Goal: Task Accomplishment & Management: Use online tool/utility

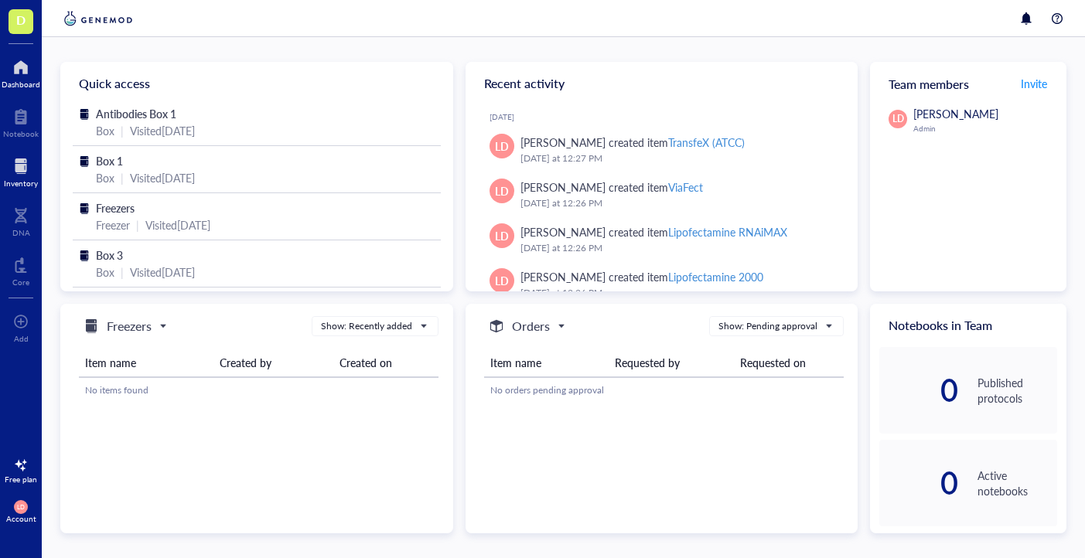
click at [20, 176] on div at bounding box center [21, 166] width 34 height 25
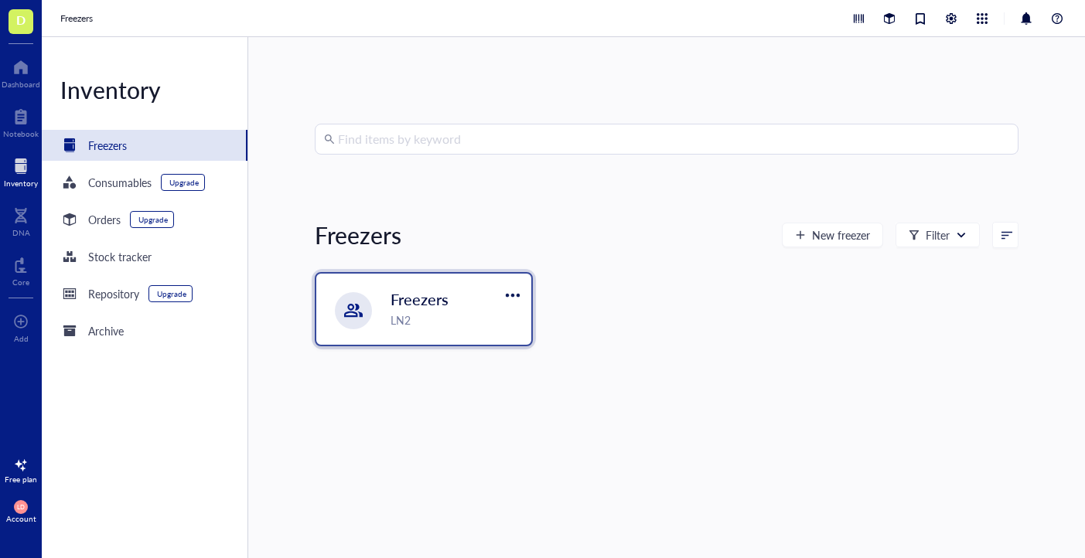
click at [412, 295] on span "Freezers" at bounding box center [419, 299] width 58 height 22
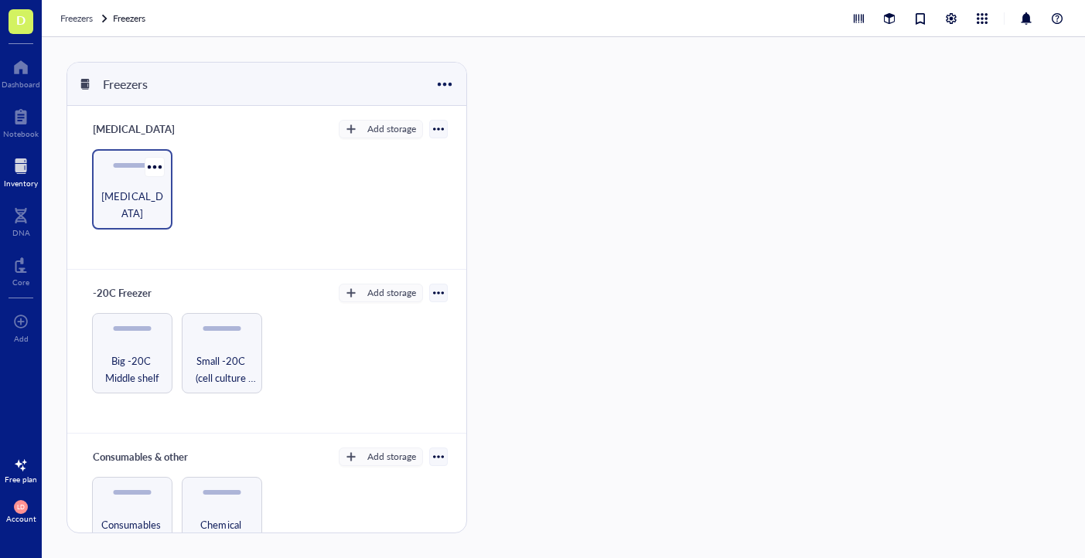
click at [127, 206] on span "[MEDICAL_DATA]" at bounding box center [132, 205] width 65 height 34
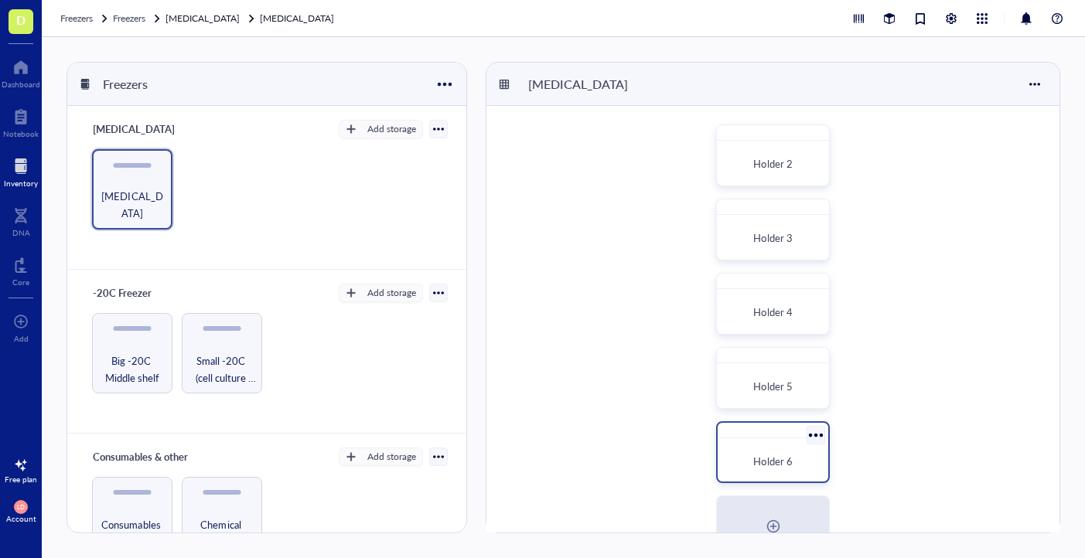
click at [762, 447] on div "Holder 6" at bounding box center [773, 462] width 98 height 34
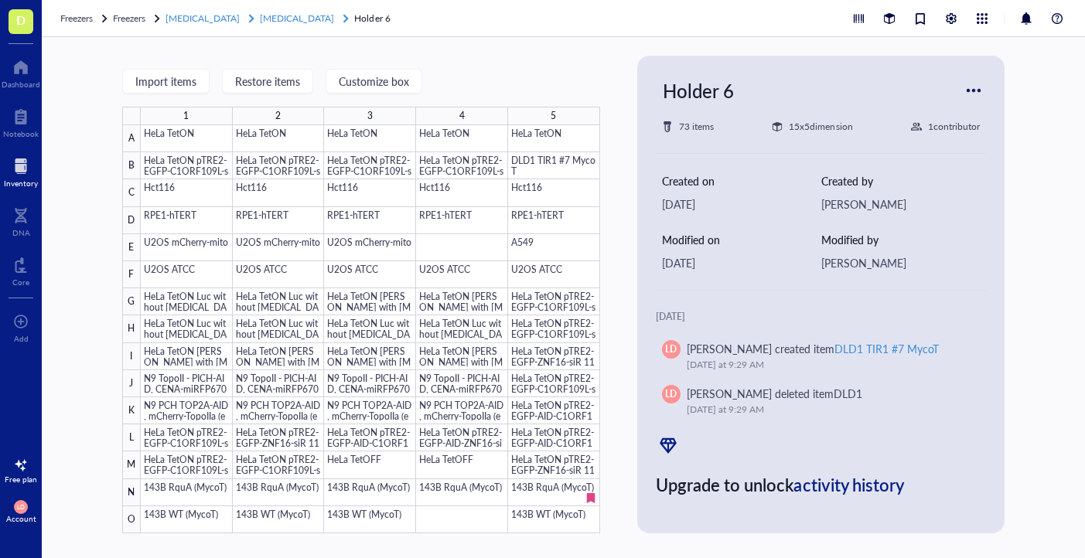
click at [302, 21] on span "[MEDICAL_DATA]" at bounding box center [297, 18] width 74 height 13
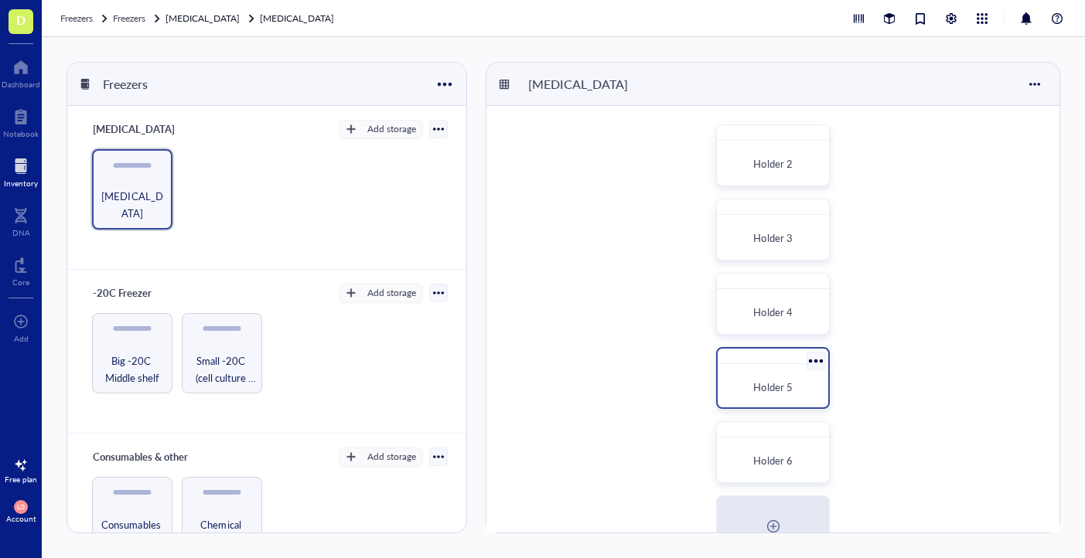
click at [776, 398] on div "Holder 5" at bounding box center [773, 387] width 98 height 34
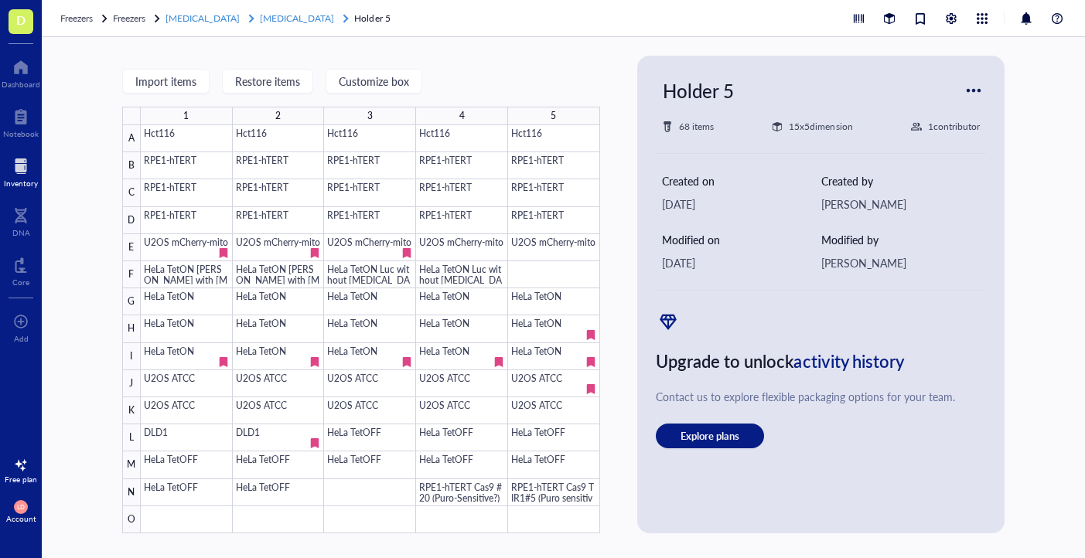
click at [296, 19] on span "[MEDICAL_DATA]" at bounding box center [297, 18] width 74 height 13
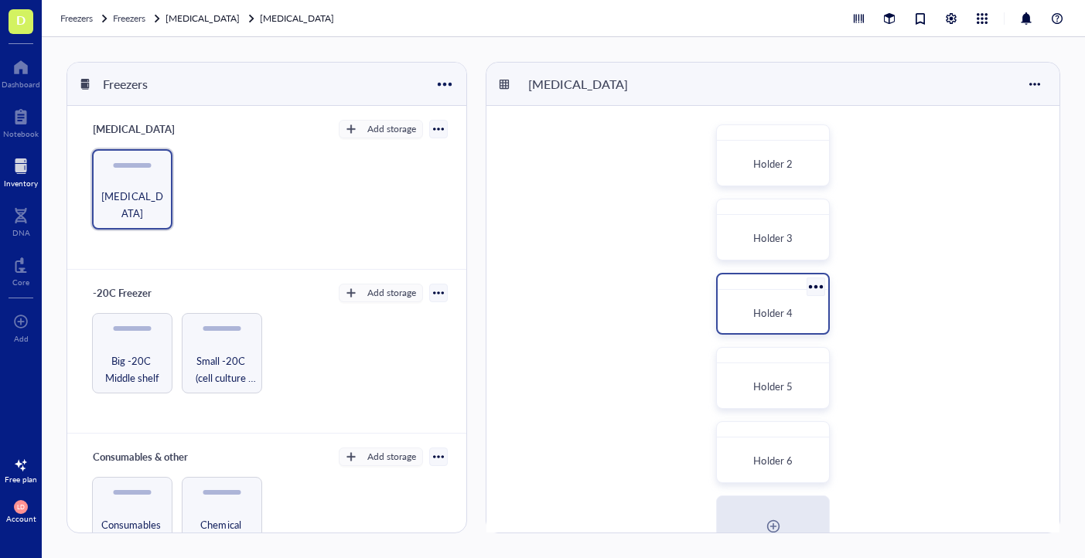
click at [772, 309] on span "Holder 4" at bounding box center [772, 312] width 39 height 15
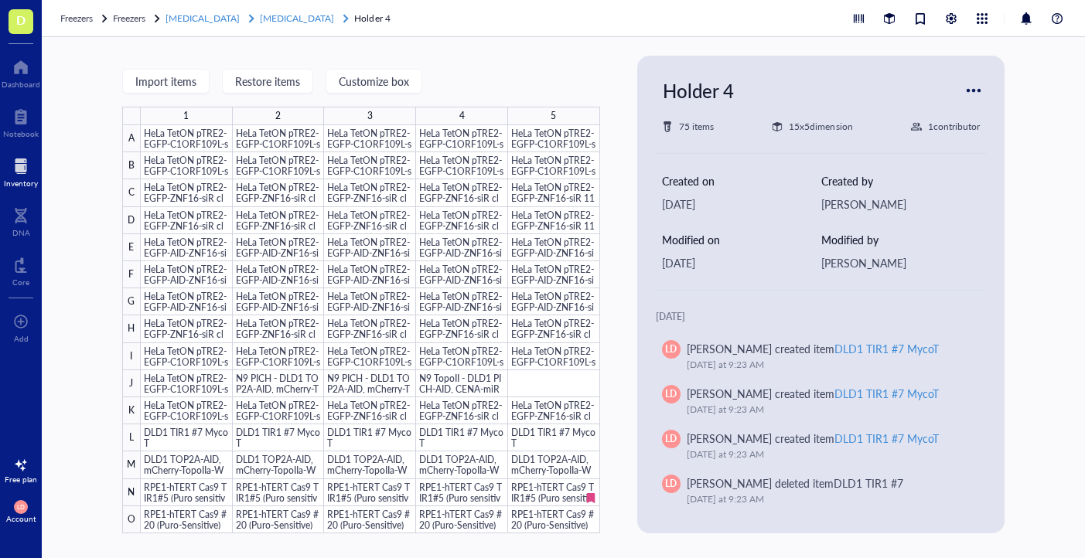
click at [294, 22] on span "[MEDICAL_DATA]" at bounding box center [297, 18] width 74 height 13
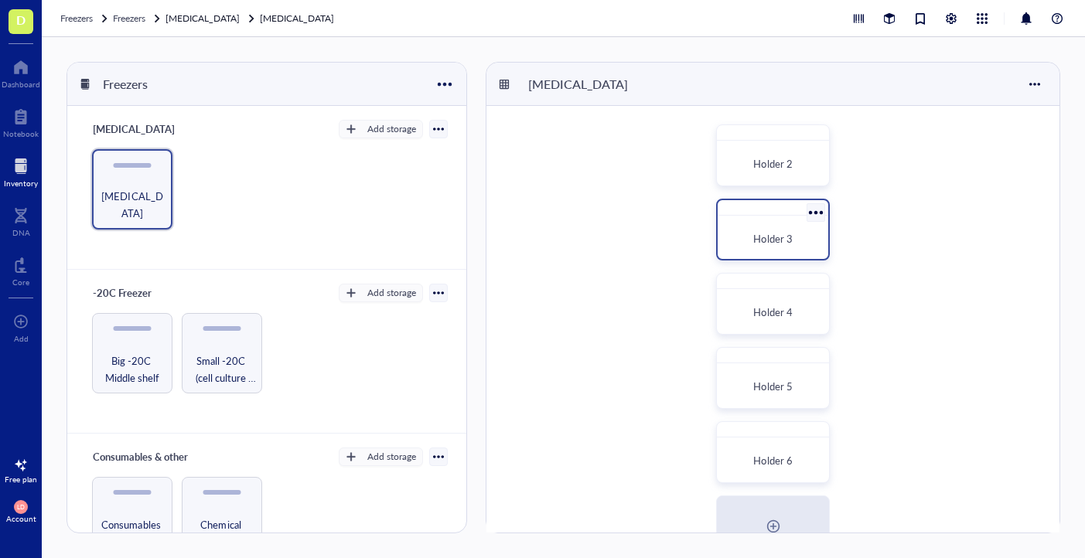
click at [787, 240] on span "Holder 3" at bounding box center [772, 238] width 39 height 15
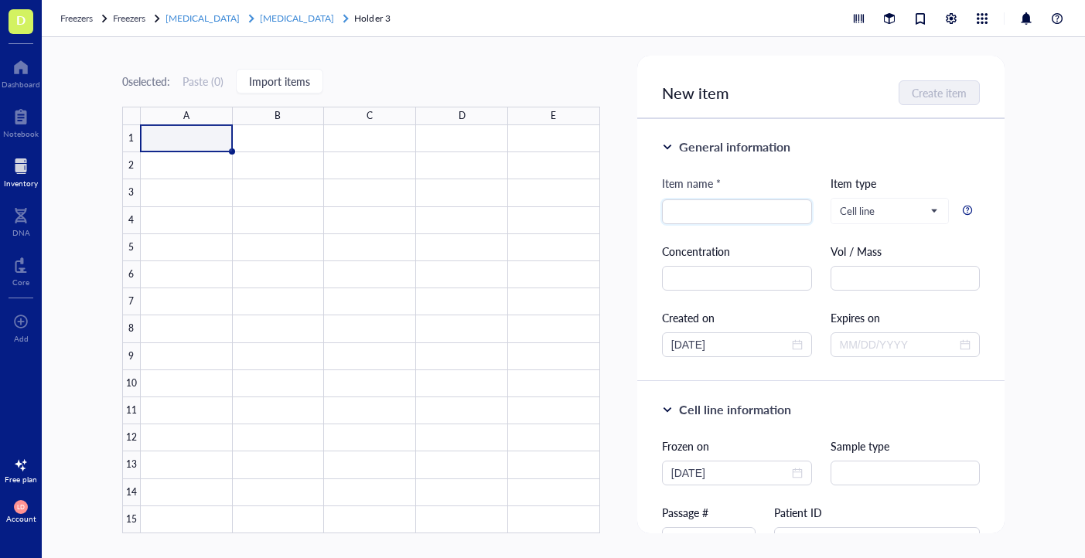
click at [301, 20] on span "[MEDICAL_DATA]" at bounding box center [297, 18] width 74 height 13
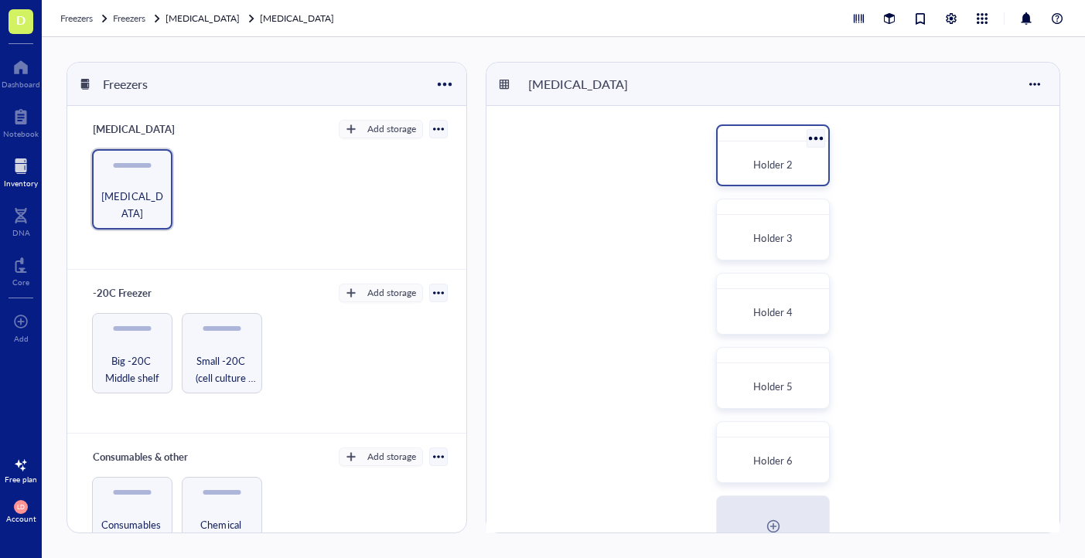
click at [772, 140] on div at bounding box center [773, 133] width 111 height 15
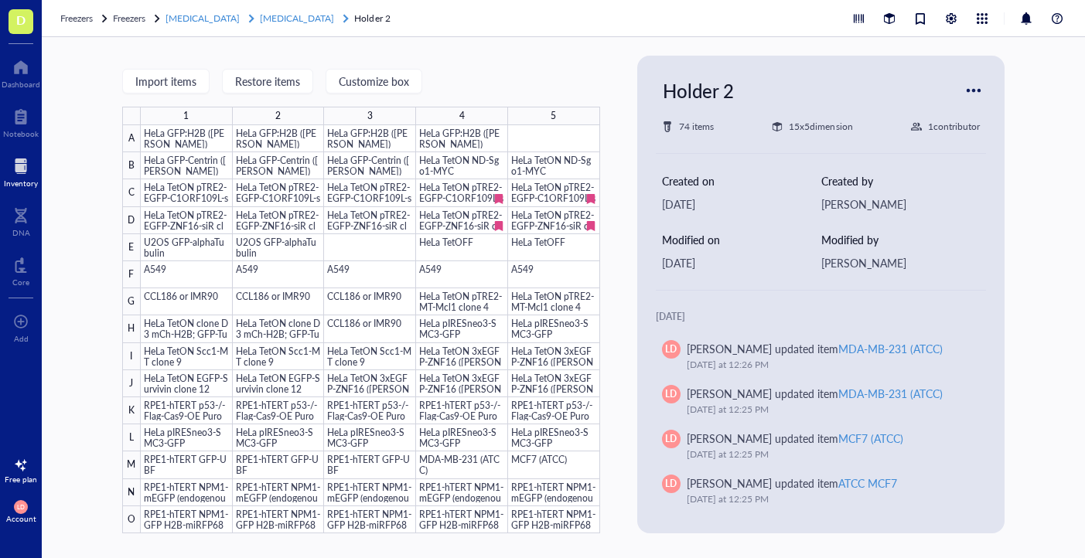
click at [288, 19] on span "[MEDICAL_DATA]" at bounding box center [297, 18] width 74 height 13
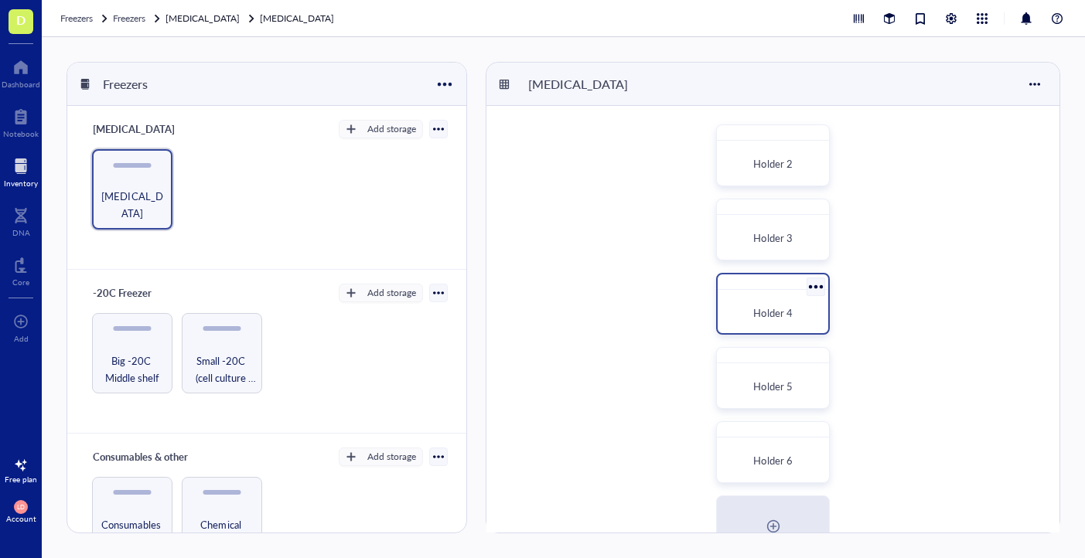
click at [777, 297] on div "Holder 4" at bounding box center [773, 313] width 98 height 34
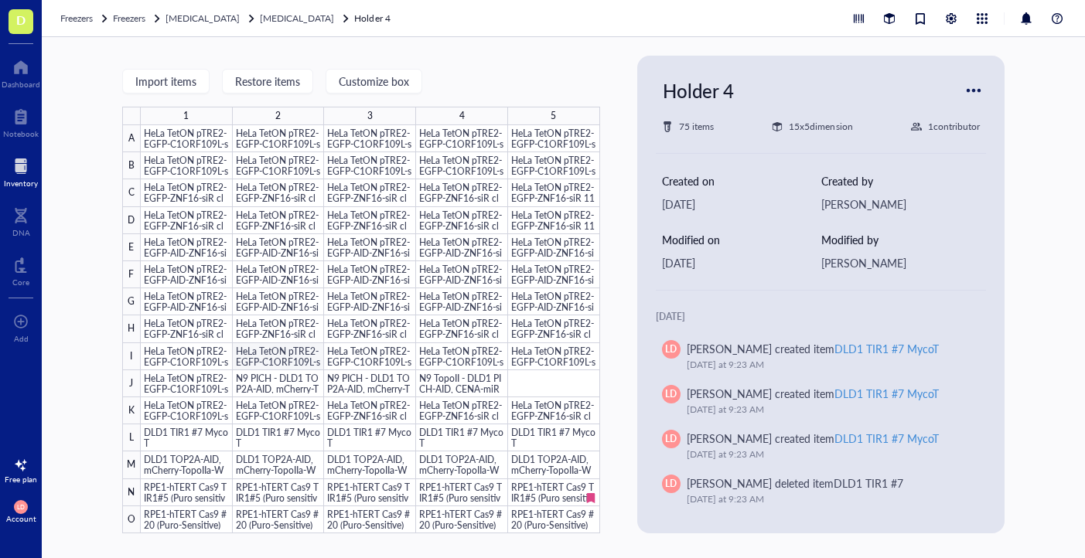
click at [298, 361] on div at bounding box center [370, 329] width 459 height 408
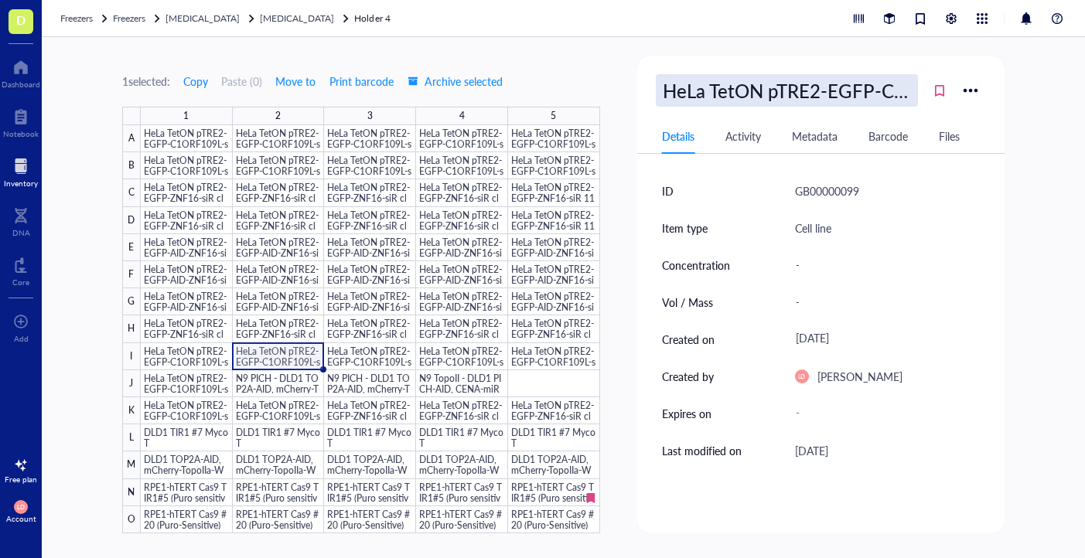
click at [900, 90] on div "HeLa TetON pTRE2-EGFP-C1ORF109L-siR clone ES-C1" at bounding box center [787, 90] width 262 height 32
click at [214, 357] on div at bounding box center [370, 329] width 459 height 408
click at [846, 86] on div "HeLa TetON pTRE2-EGFP-C1ORF109L-siR clone ES-C1" at bounding box center [787, 90] width 262 height 32
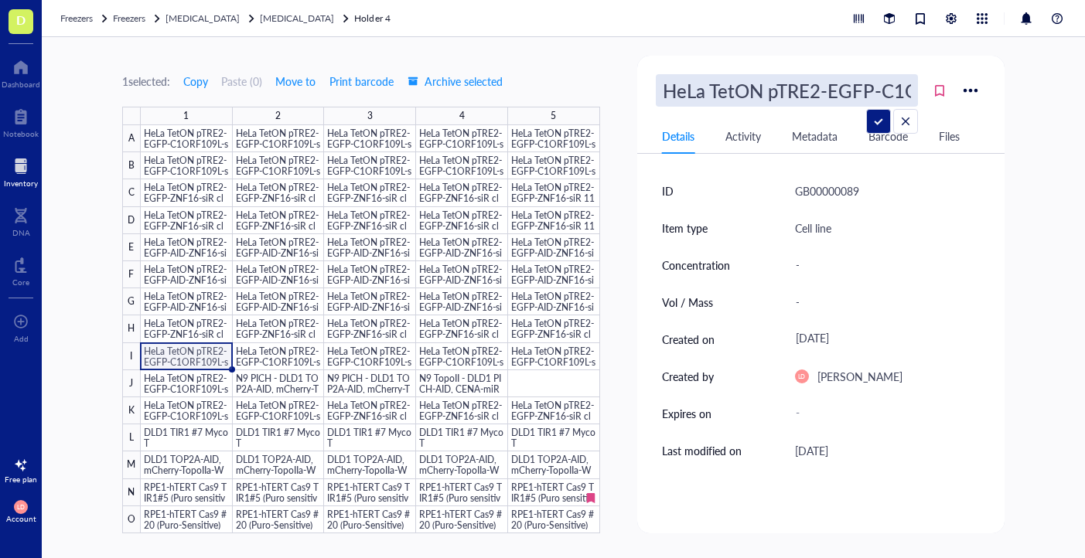
scroll to position [0, 205]
click at [355, 355] on div at bounding box center [370, 329] width 459 height 408
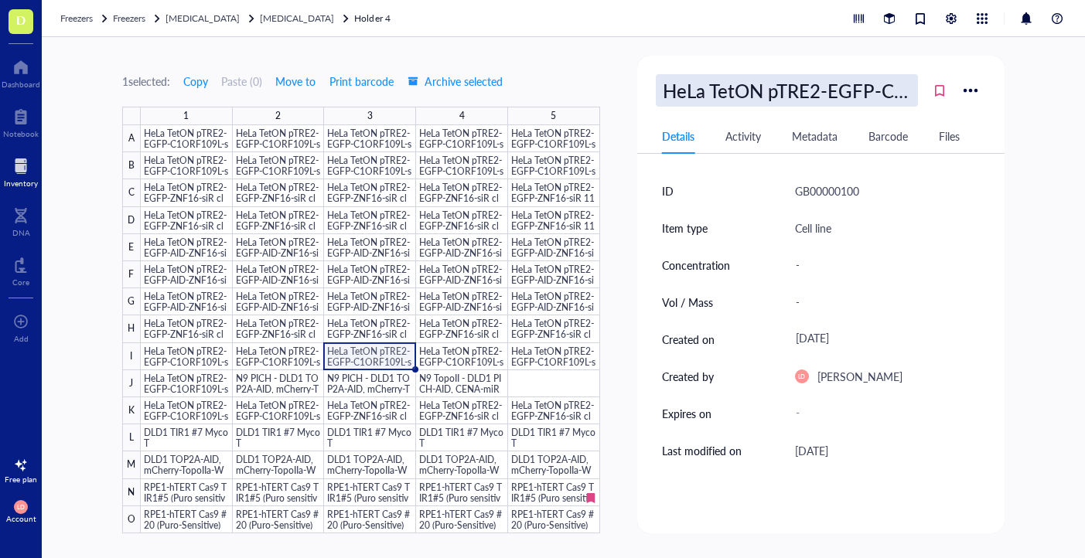
click at [851, 94] on div "HeLa TetON pTRE2-EGFP-C1ORF109L-siR clone ES-C1" at bounding box center [787, 90] width 262 height 32
click at [476, 353] on div at bounding box center [370, 329] width 459 height 408
click at [871, 89] on div "HeLa TetON pTRE2-EGFP-C1ORF109L-siR clone ES-C1" at bounding box center [787, 90] width 262 height 32
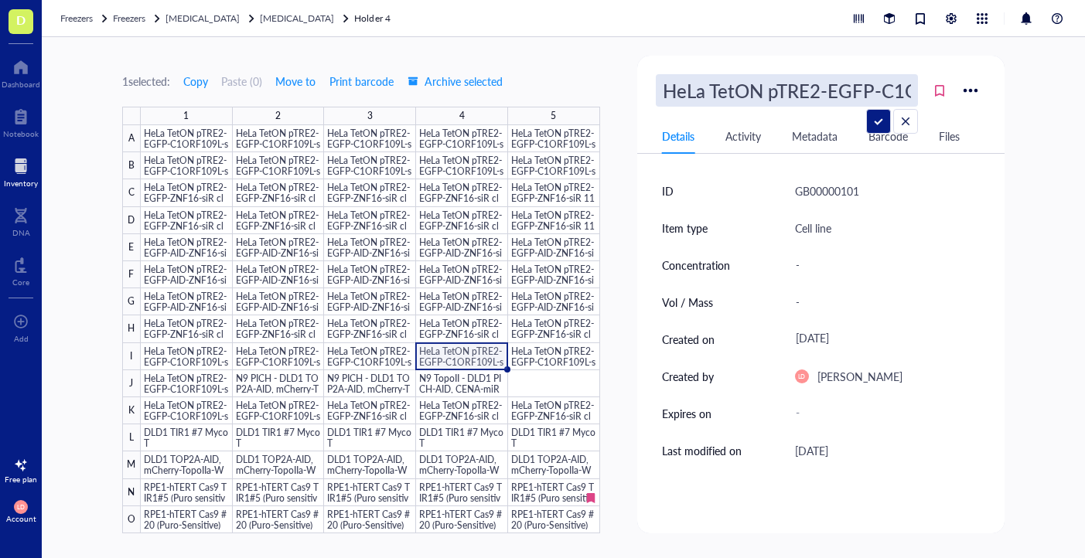
scroll to position [0, 205]
click at [540, 351] on div at bounding box center [370, 329] width 459 height 408
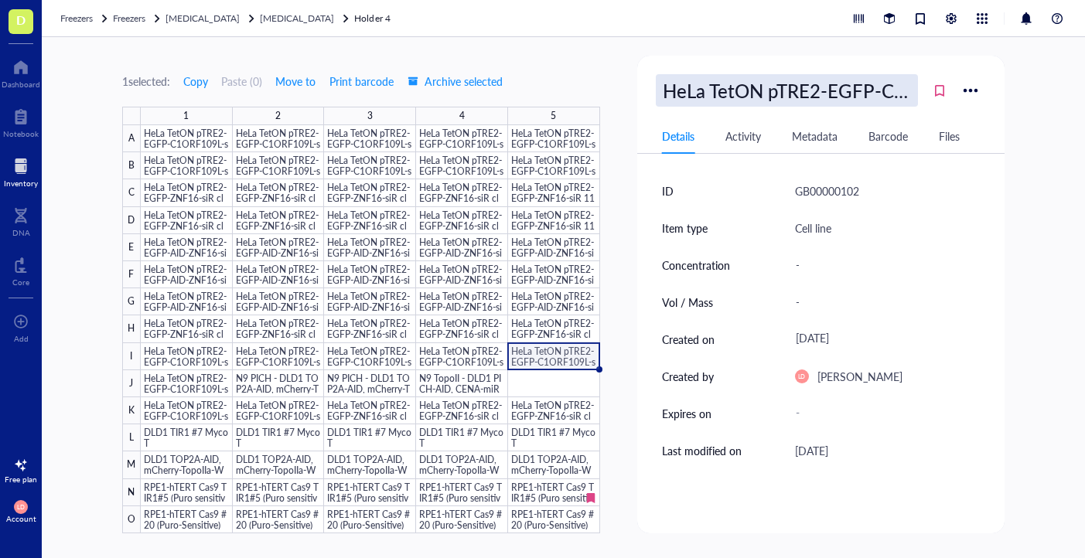
click at [796, 91] on div "HeLa TetON pTRE2-EGFP-C1ORF109L-siR clone ES-C1" at bounding box center [787, 90] width 262 height 32
click at [554, 352] on div at bounding box center [370, 329] width 459 height 408
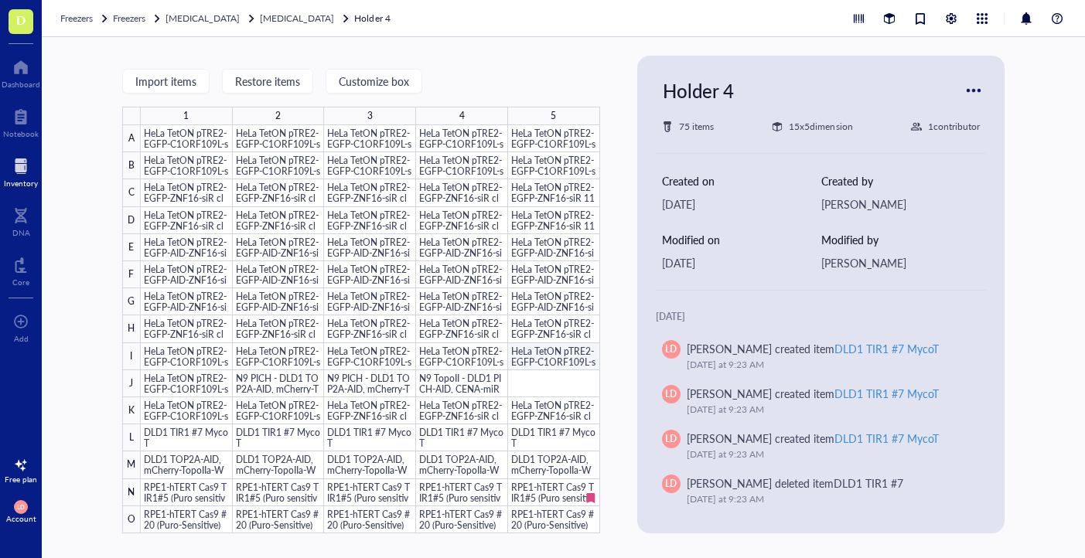
click at [554, 352] on div at bounding box center [370, 329] width 459 height 408
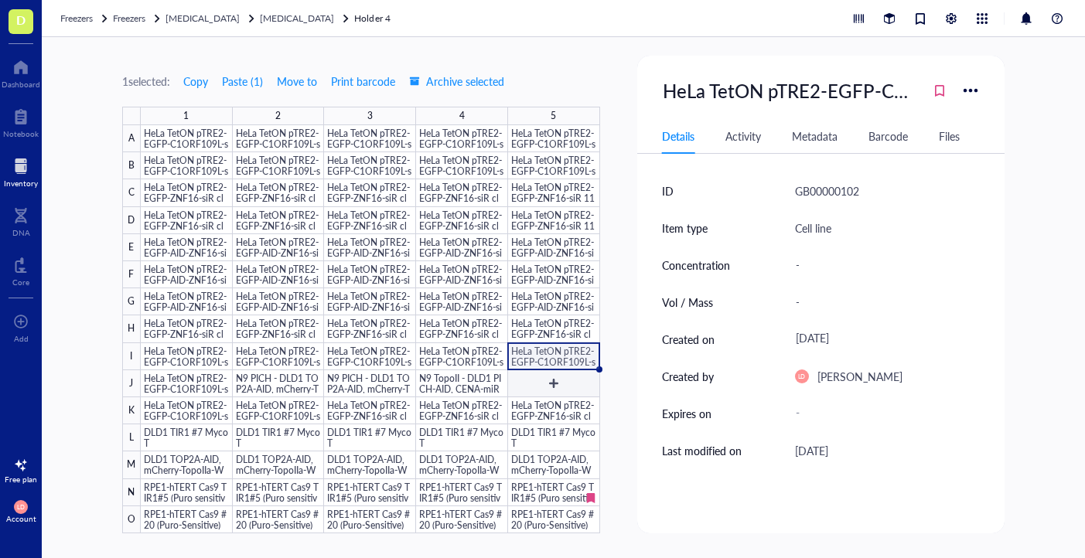
click at [548, 384] on div at bounding box center [370, 329] width 459 height 408
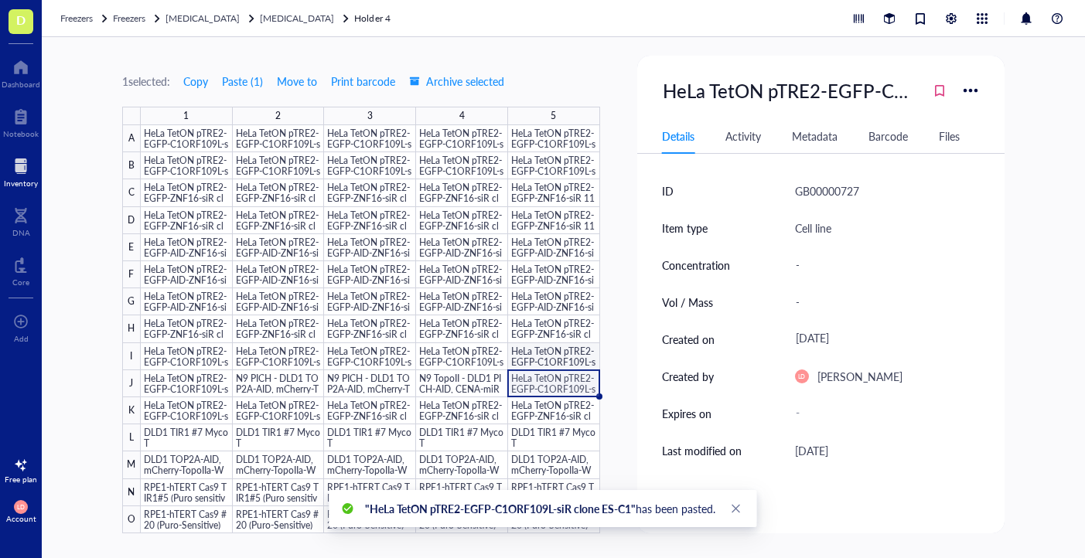
click at [560, 357] on div at bounding box center [370, 329] width 459 height 408
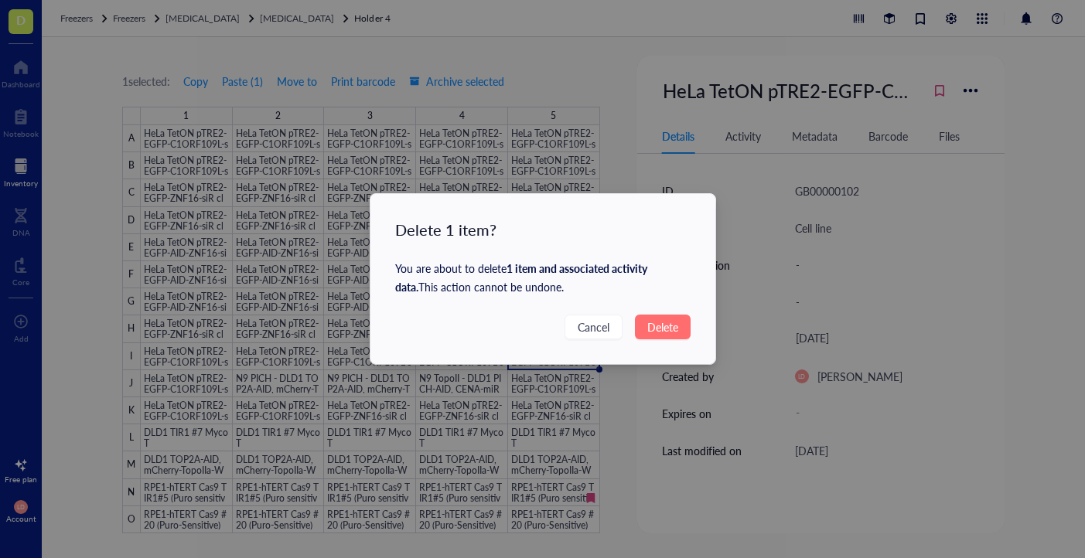
click at [673, 324] on span "Delete" at bounding box center [662, 327] width 31 height 17
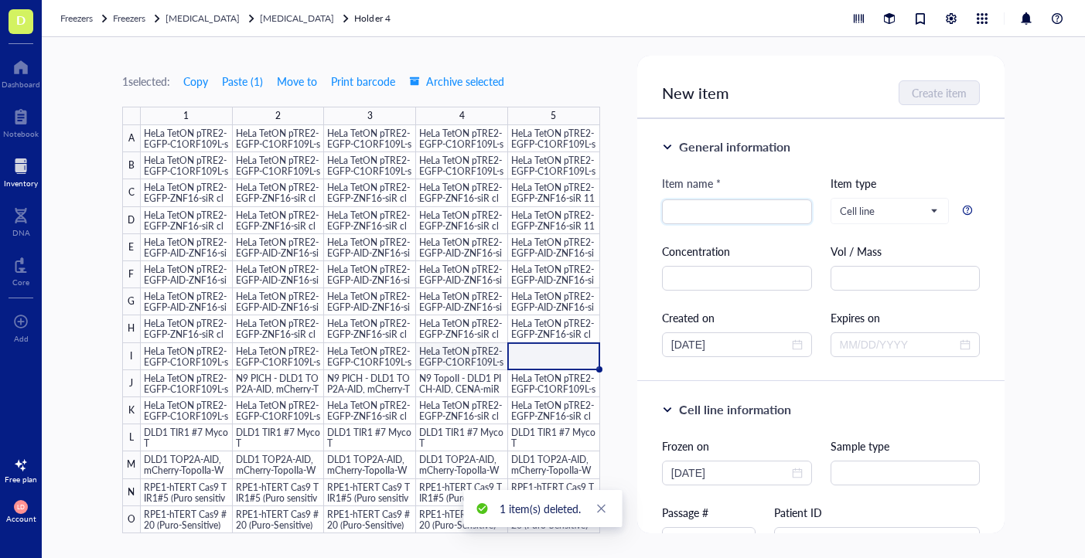
click at [479, 353] on div at bounding box center [370, 329] width 459 height 408
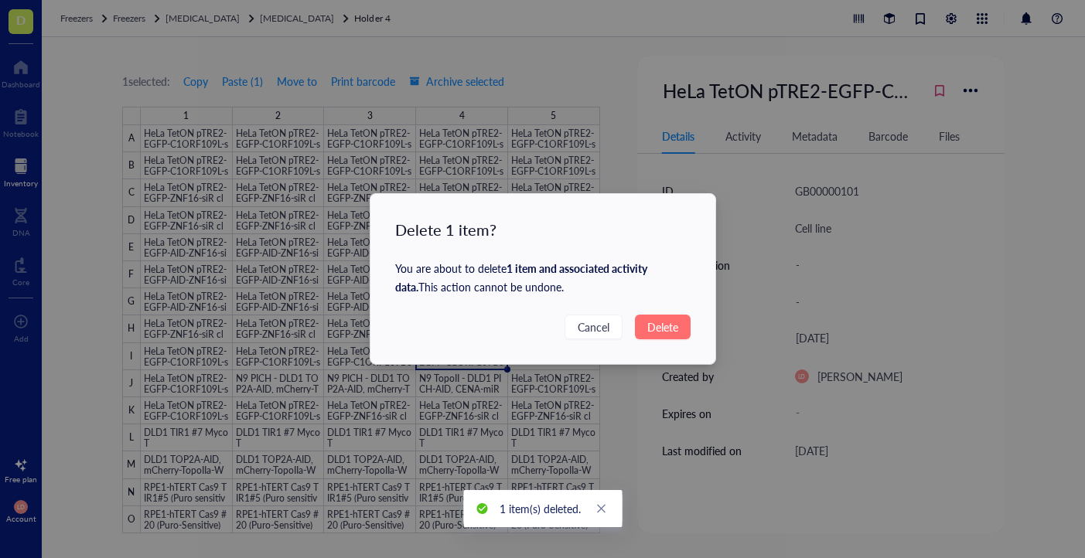
click at [654, 326] on span "Delete" at bounding box center [662, 327] width 31 height 17
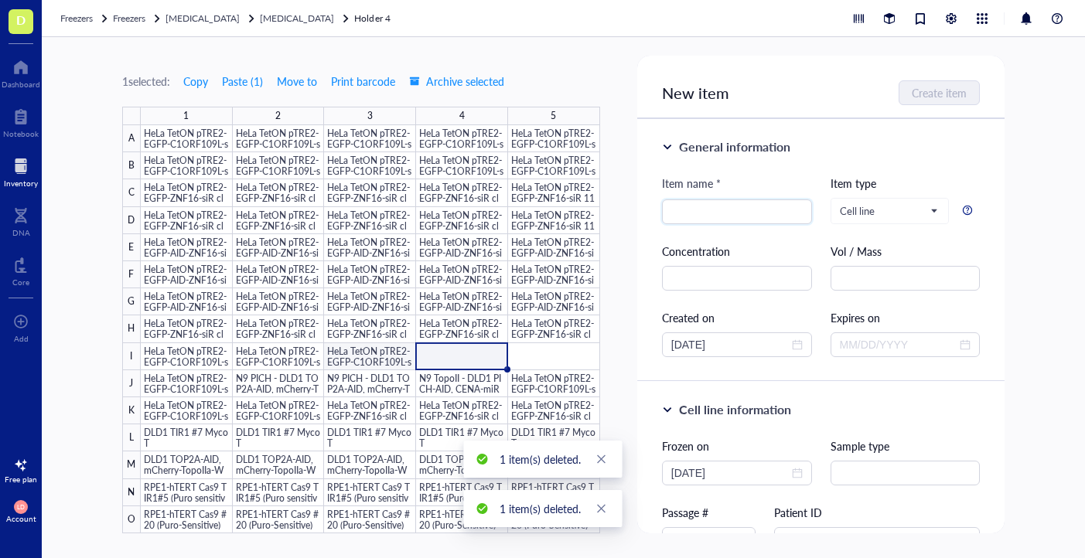
click at [377, 356] on div at bounding box center [370, 329] width 459 height 408
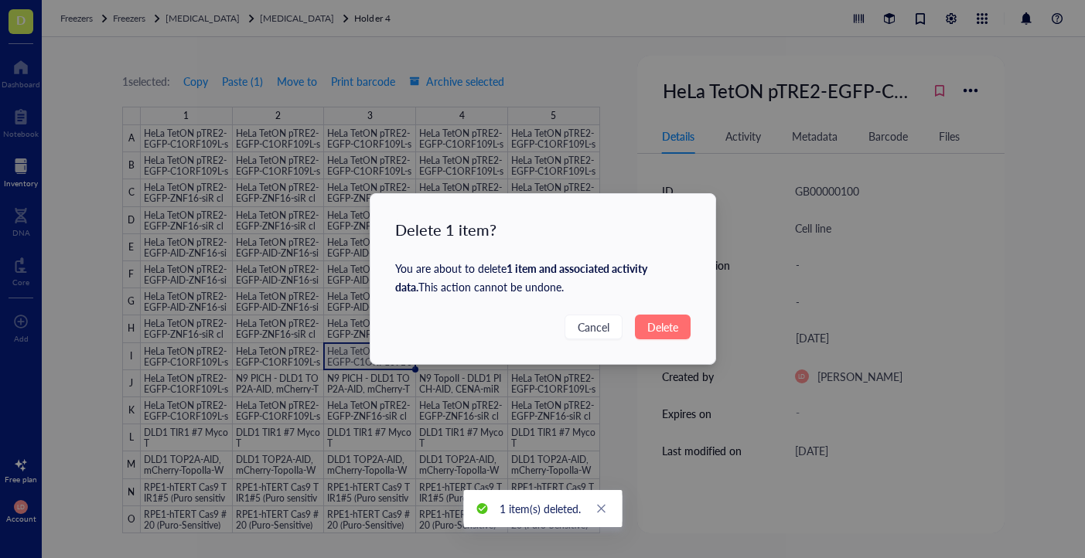
click at [656, 327] on span "Delete" at bounding box center [662, 327] width 31 height 17
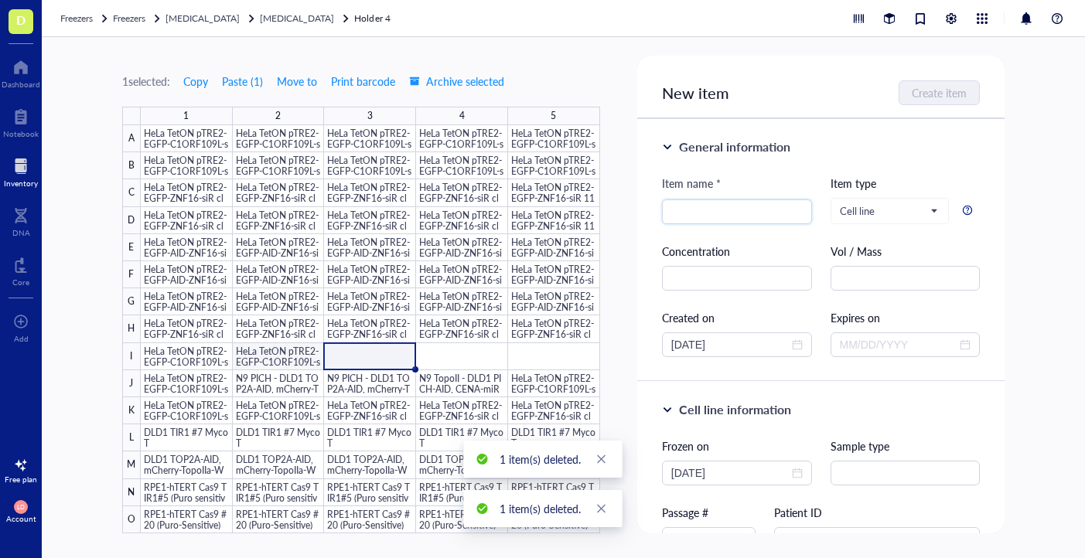
click at [290, 357] on div at bounding box center [370, 329] width 459 height 408
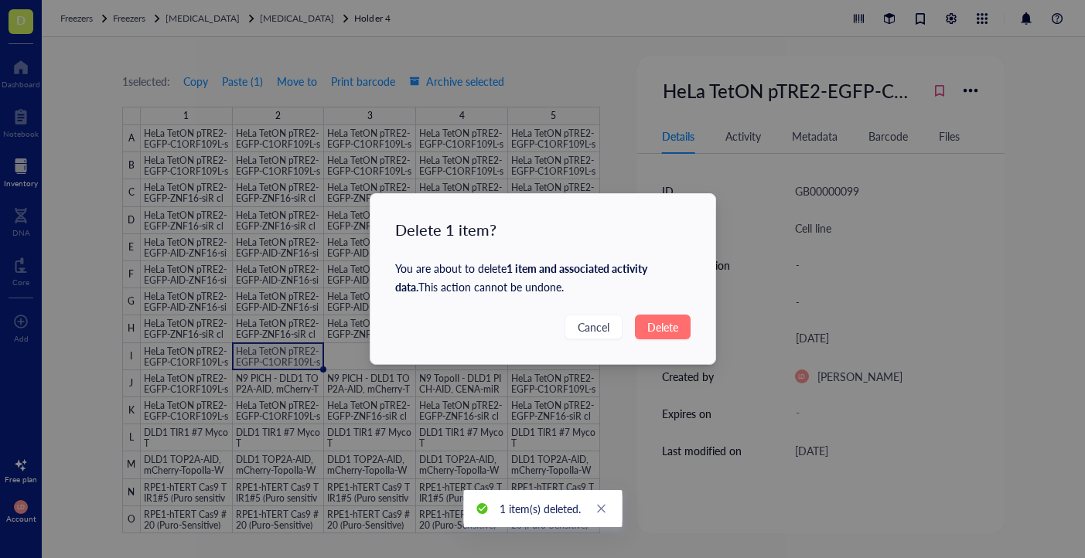
click at [652, 329] on span "Delete" at bounding box center [662, 327] width 31 height 17
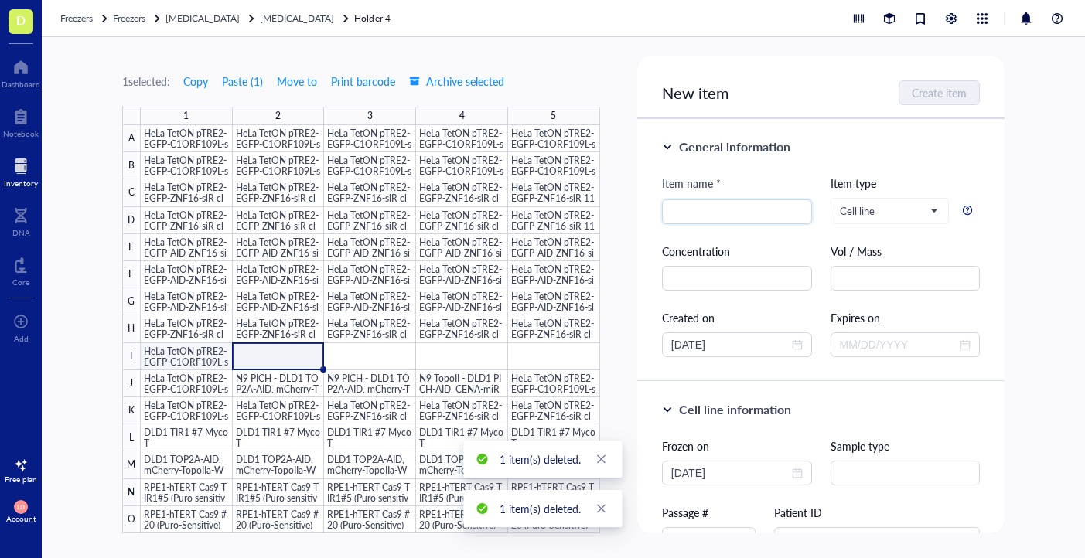
click at [210, 358] on div at bounding box center [370, 329] width 459 height 408
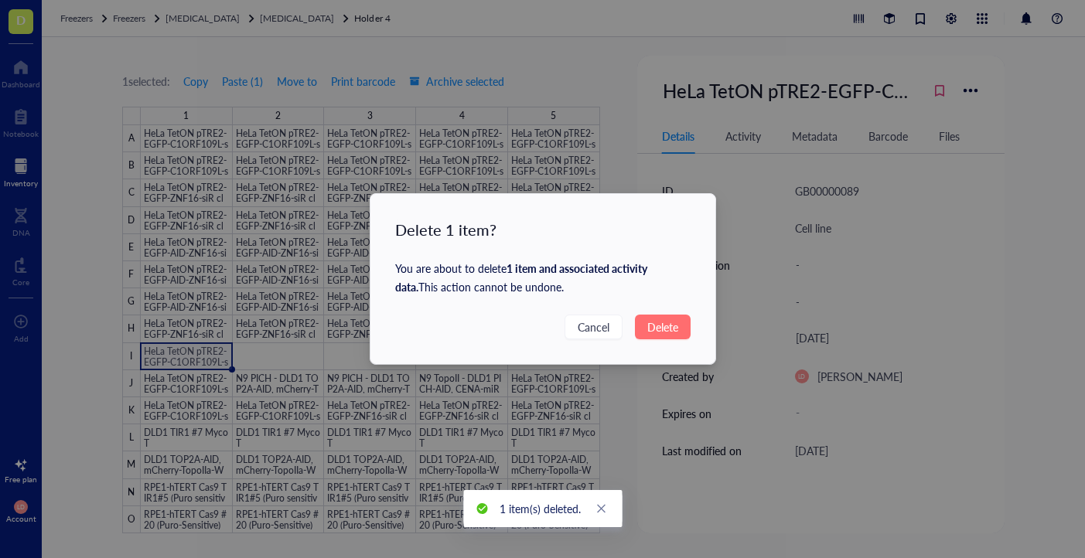
click at [648, 323] on span "Delete" at bounding box center [662, 327] width 31 height 17
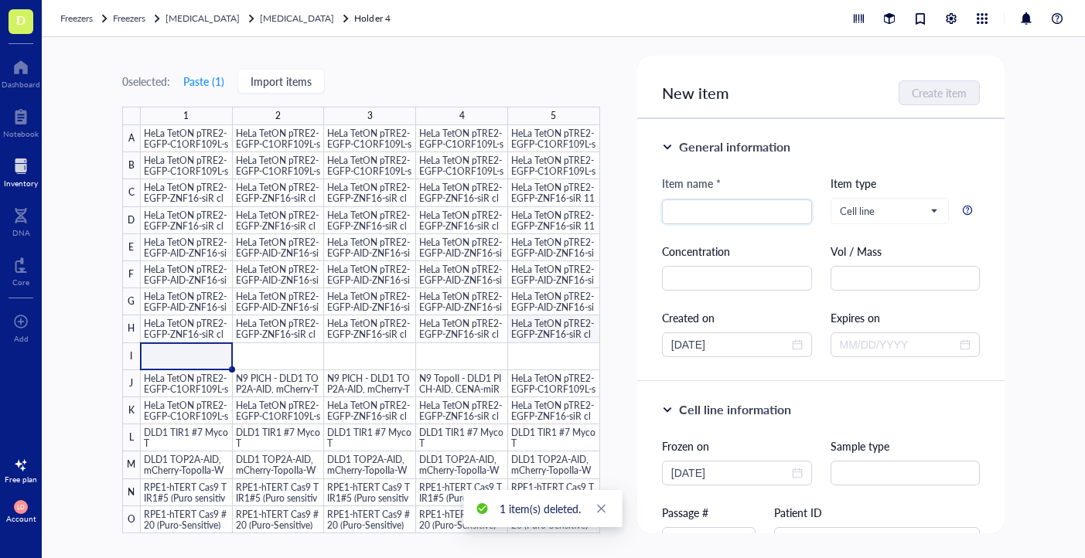
click at [561, 324] on div at bounding box center [370, 329] width 459 height 408
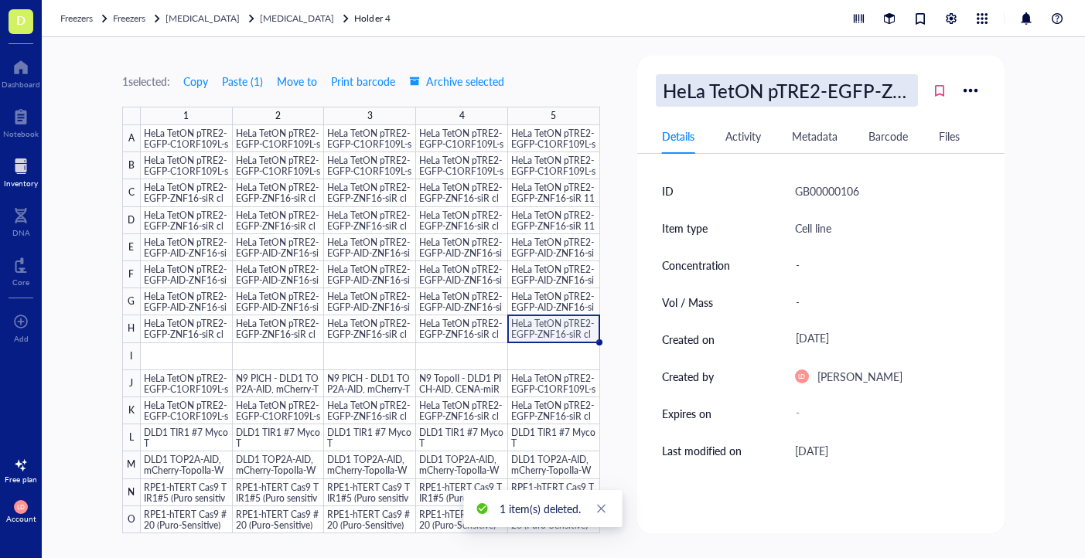
click at [864, 93] on div "HeLa TetON pTRE2-EGFP-ZNF16-siR clone 1165-6" at bounding box center [787, 90] width 262 height 32
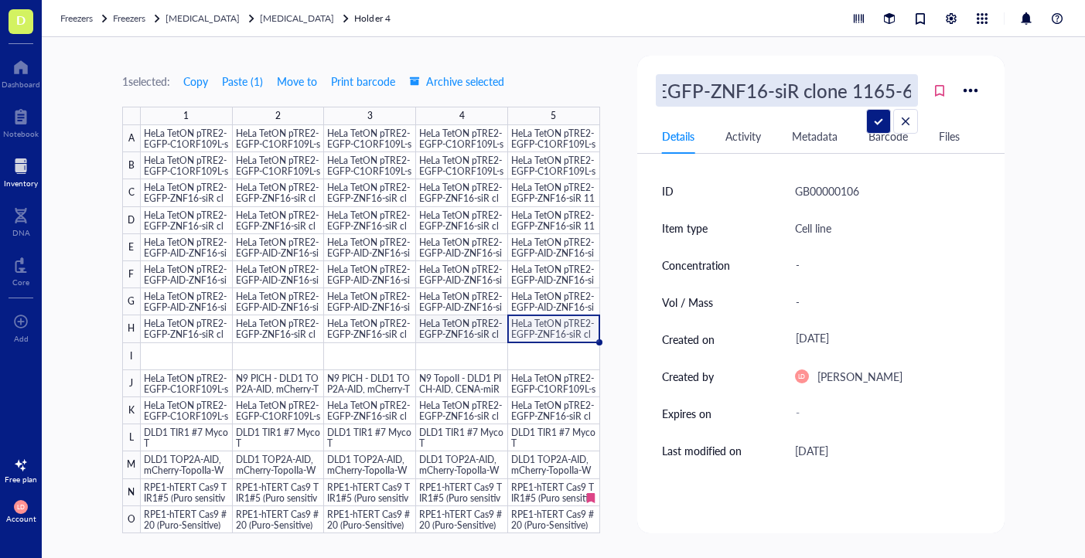
click at [460, 322] on div at bounding box center [370, 329] width 459 height 408
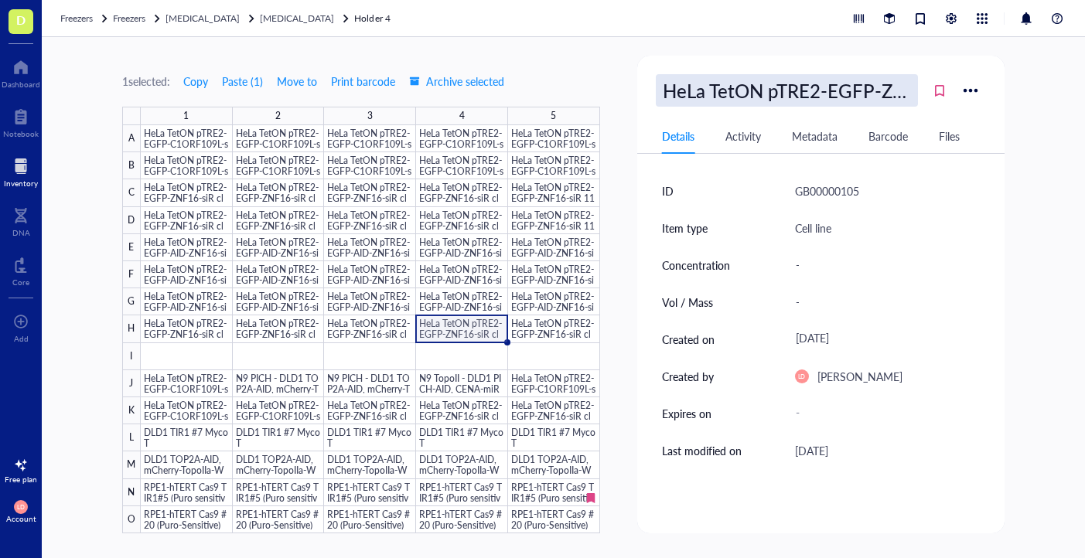
click at [844, 84] on div "HeLa TetON pTRE2-EGFP-ZNF16-siR clone 1165-6" at bounding box center [787, 90] width 262 height 32
click at [393, 332] on div at bounding box center [370, 329] width 459 height 408
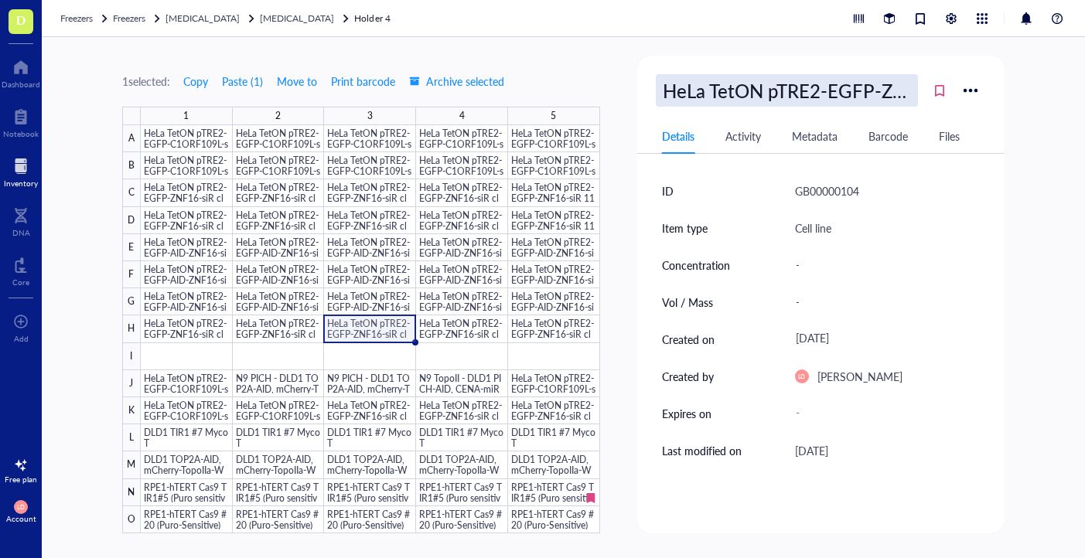
click at [847, 92] on div "HeLa TetON pTRE2-EGFP-ZNF16-siR clone 1165-6" at bounding box center [787, 90] width 262 height 32
click at [291, 332] on div at bounding box center [370, 329] width 459 height 408
click at [807, 85] on div "HeLa TetON pTRE2-EGFP-ZNF16-siR clone 1165-6" at bounding box center [787, 90] width 262 height 32
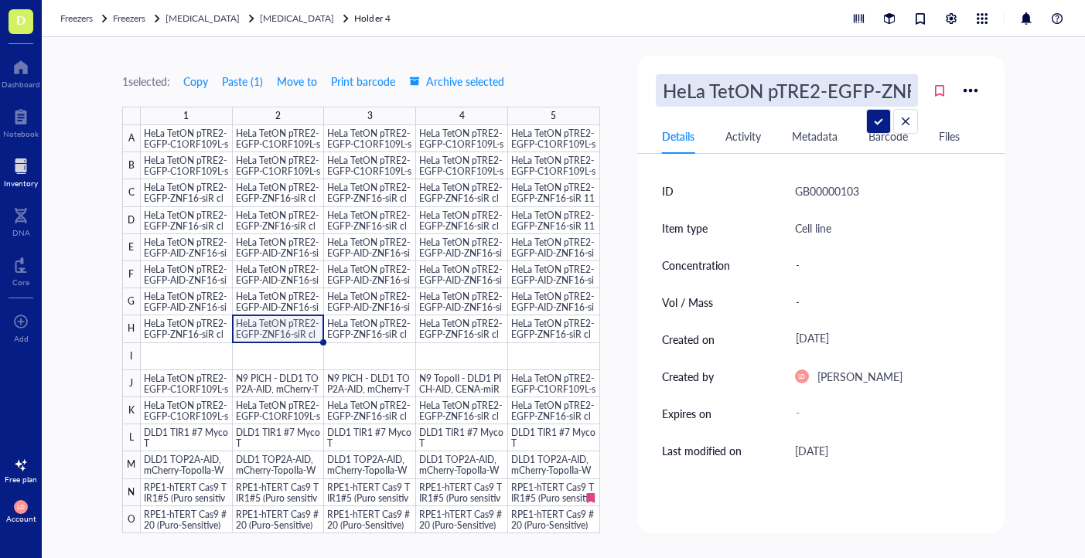
scroll to position [0, 171]
click at [189, 336] on div at bounding box center [370, 329] width 459 height 408
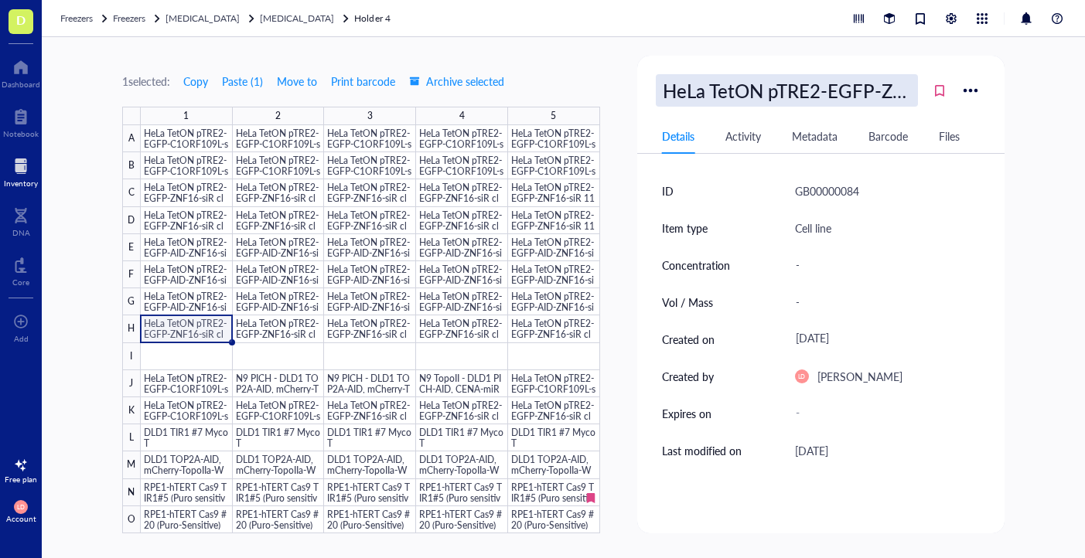
click at [761, 95] on div "HeLa TetON pTRE2-EGFP-ZNF16-siR clone 1165-6" at bounding box center [787, 90] width 262 height 32
click at [562, 300] on div at bounding box center [370, 329] width 459 height 408
click at [819, 87] on div "HeLa TetON pTRE2-EGFP-AID-ZNF16-siR 1167-D5" at bounding box center [787, 90] width 262 height 32
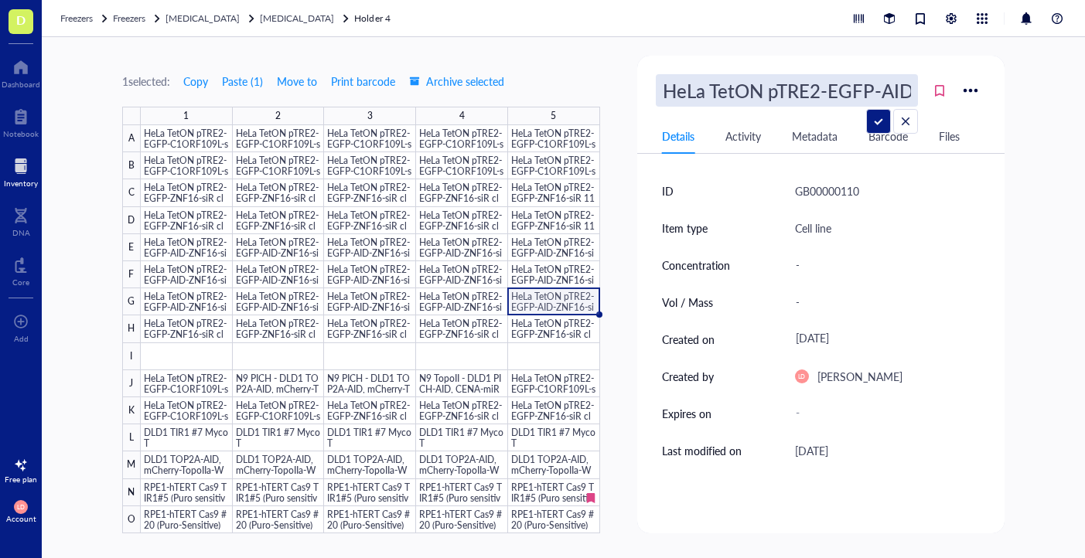
scroll to position [0, 176]
click at [469, 301] on div at bounding box center [370, 329] width 459 height 408
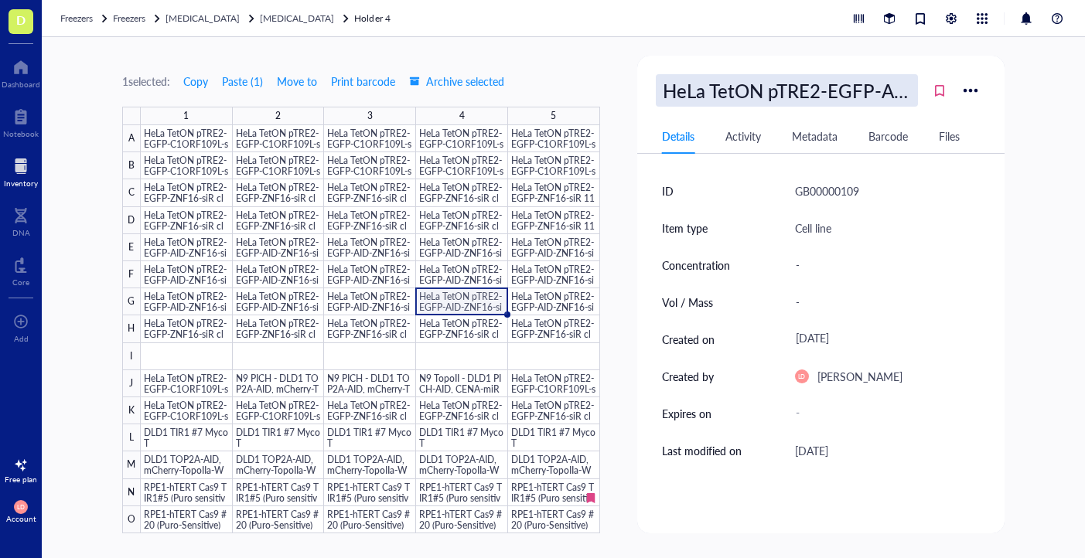
click at [776, 93] on div "HeLa TetON pTRE2-EGFP-AID-ZNF16-siR 1167-D5" at bounding box center [787, 90] width 262 height 32
click at [384, 301] on div at bounding box center [370, 329] width 459 height 408
click at [757, 96] on div "HeLa TetON pTRE2-EGFP-AID-ZNF16-siR 1167-D5" at bounding box center [787, 90] width 262 height 32
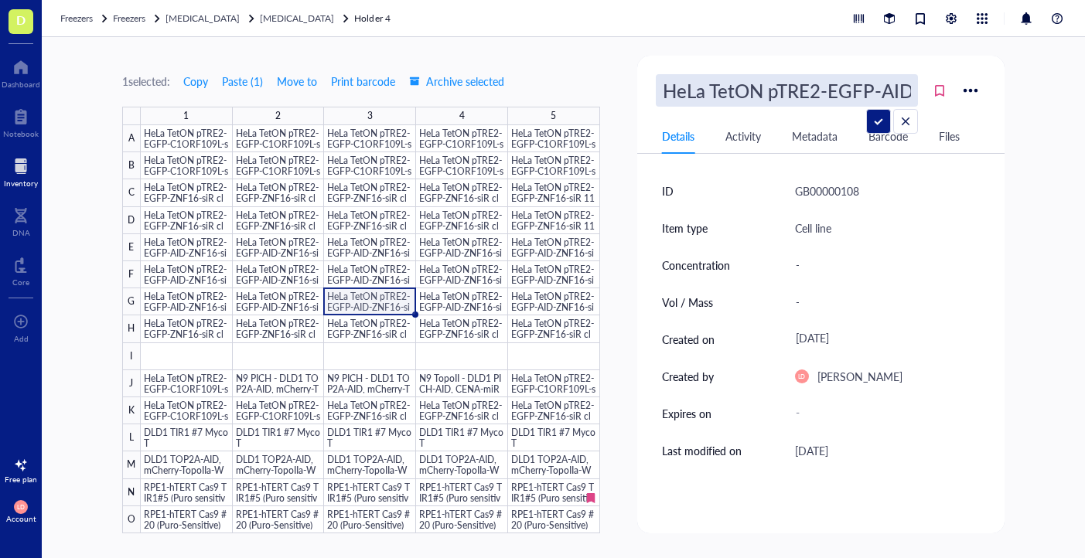
scroll to position [0, 176]
click at [288, 307] on div at bounding box center [370, 329] width 459 height 408
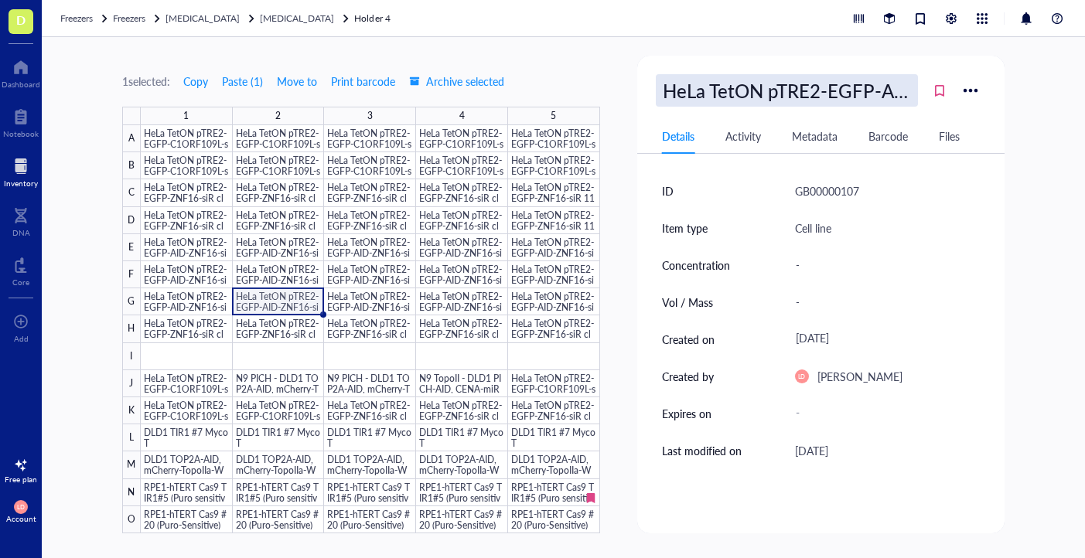
click at [775, 89] on div "HeLa TetON pTRE2-EGFP-AID-ZNF16-siR 1167-D5" at bounding box center [787, 90] width 262 height 32
click at [203, 295] on div at bounding box center [370, 329] width 459 height 408
click at [715, 91] on div "HeLa TetON pTRE2-EGFP-AID-ZNF16-siR 1167-D5" at bounding box center [787, 90] width 262 height 32
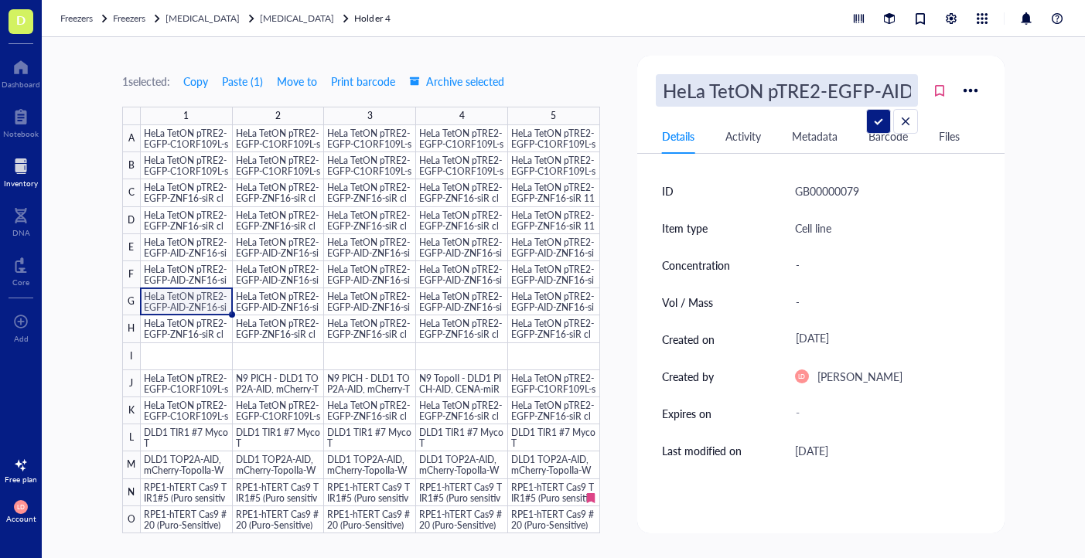
scroll to position [0, 176]
click at [217, 326] on div at bounding box center [370, 329] width 459 height 408
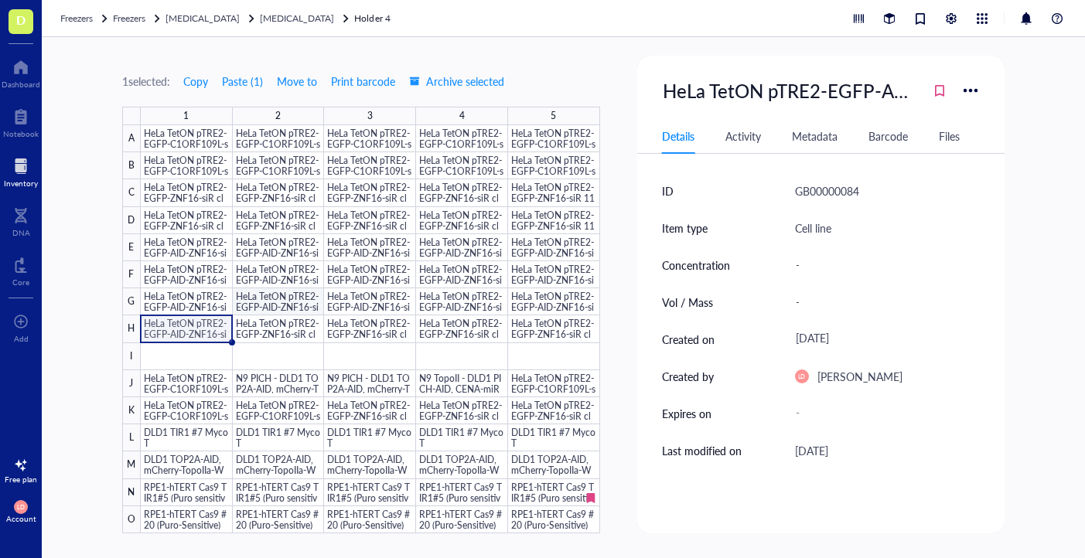
click at [269, 301] on div at bounding box center [370, 329] width 459 height 408
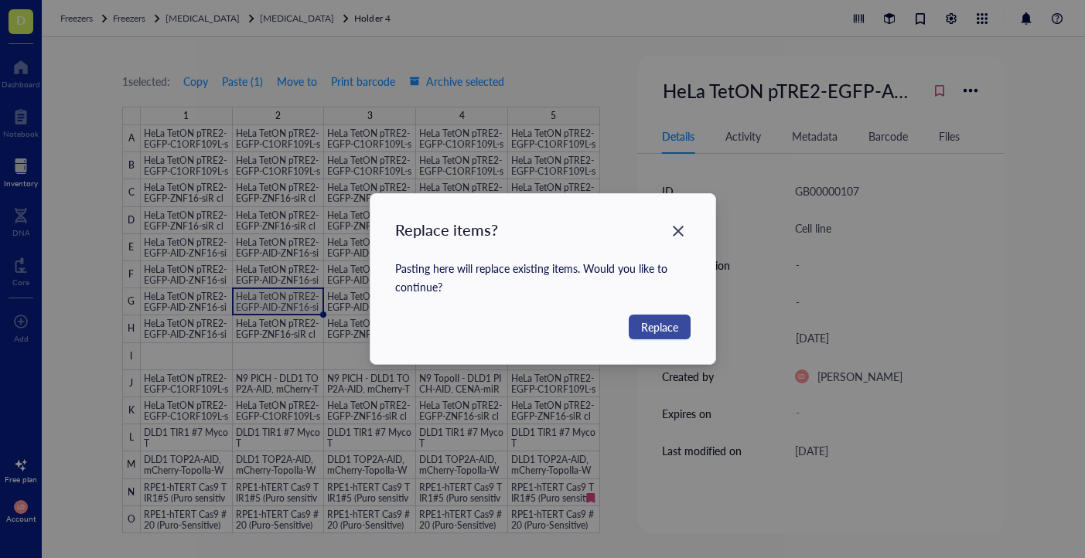
click at [653, 325] on span "Replace" at bounding box center [659, 327] width 37 height 17
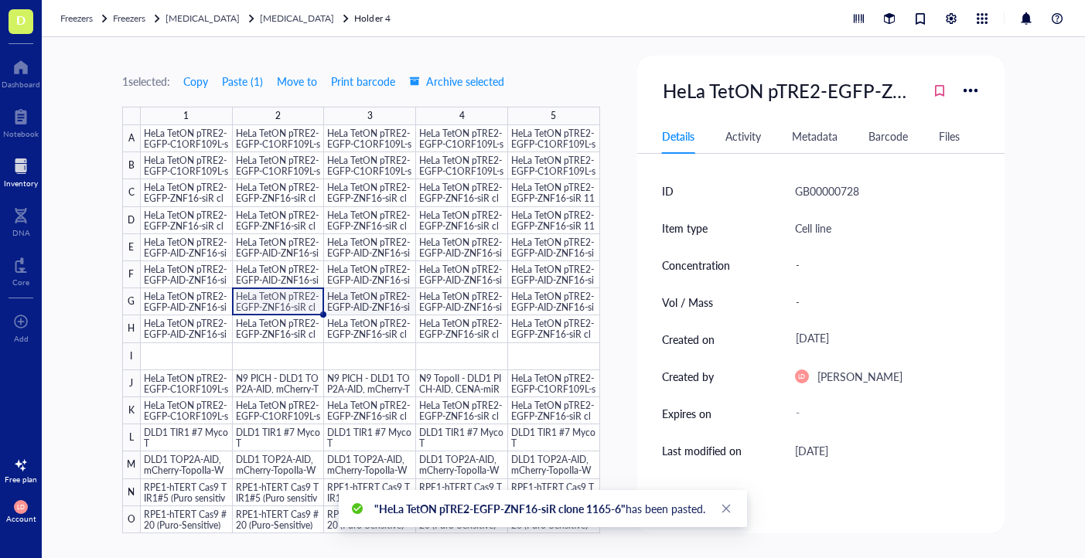
click at [369, 298] on div at bounding box center [370, 329] width 459 height 408
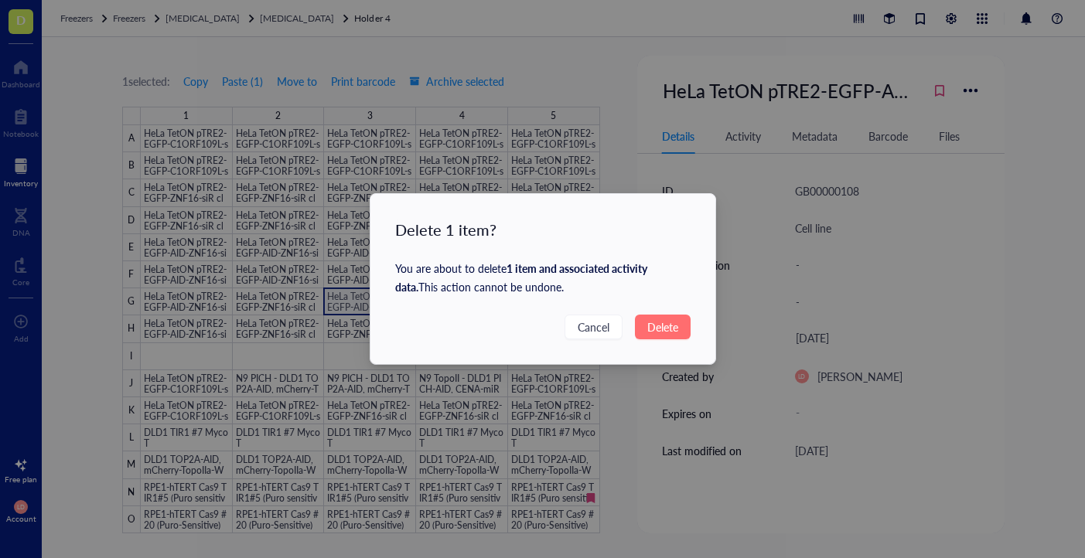
click at [644, 321] on button "Delete" at bounding box center [663, 327] width 56 height 25
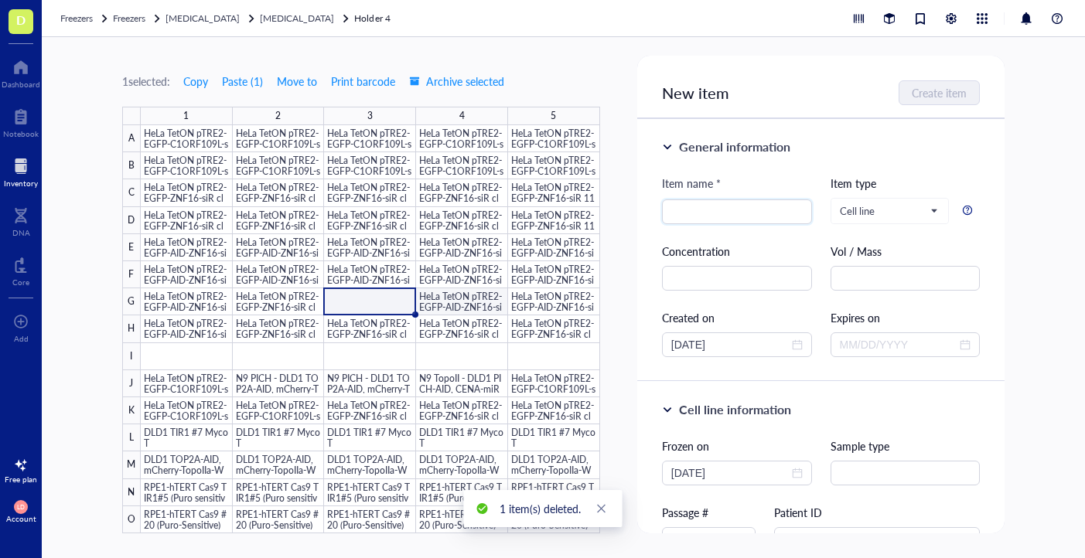
click at [446, 298] on div at bounding box center [370, 329] width 459 height 408
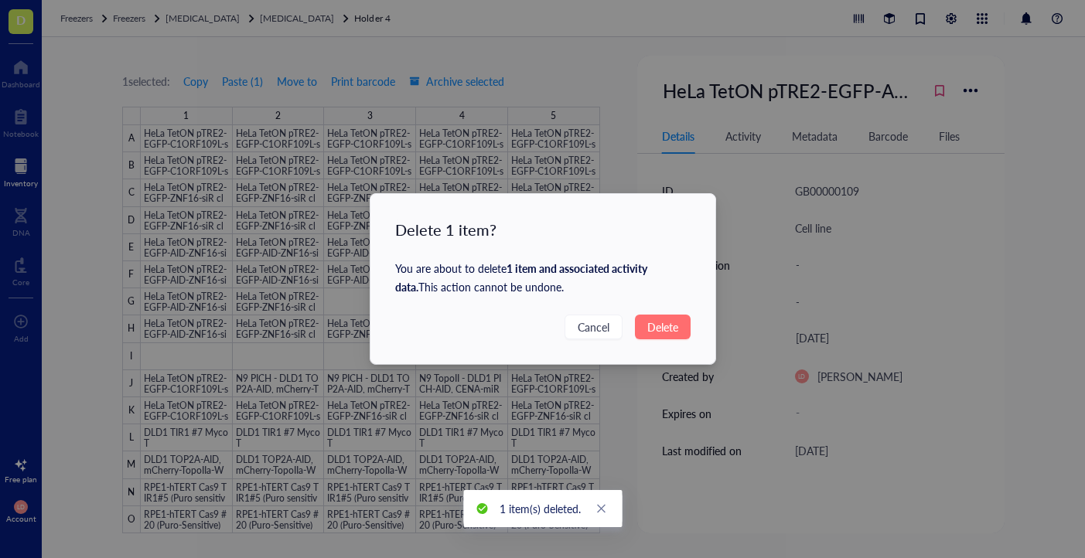
click at [673, 322] on span "Delete" at bounding box center [662, 327] width 31 height 17
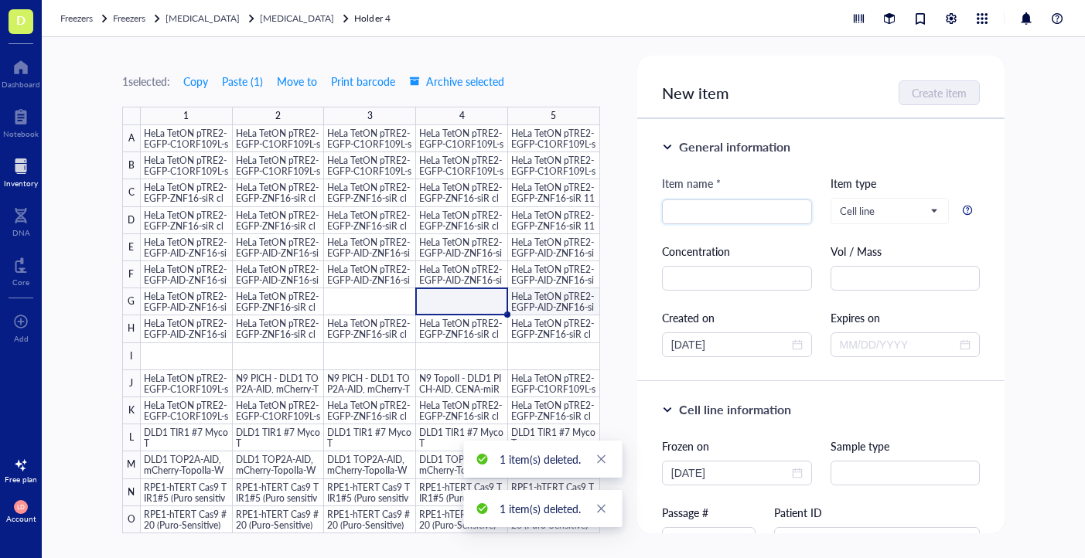
click at [554, 300] on div at bounding box center [370, 329] width 459 height 408
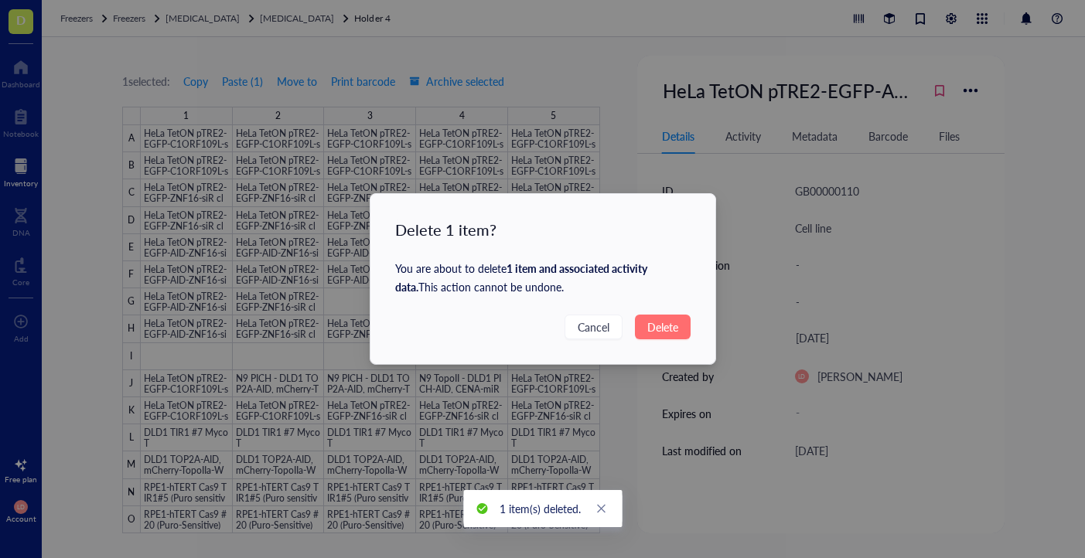
click at [663, 324] on span "Delete" at bounding box center [662, 327] width 31 height 17
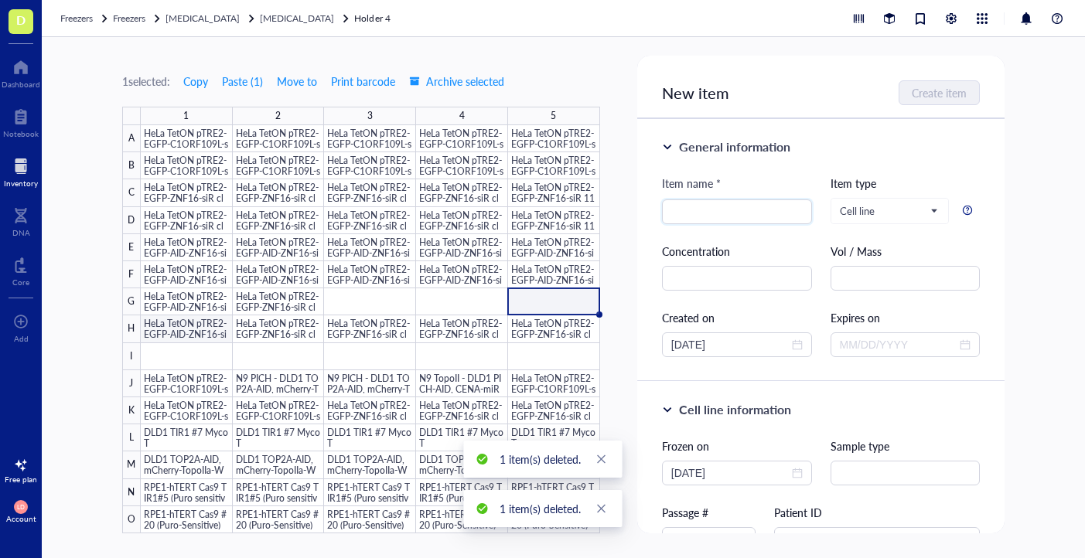
click at [171, 332] on div at bounding box center [370, 329] width 459 height 408
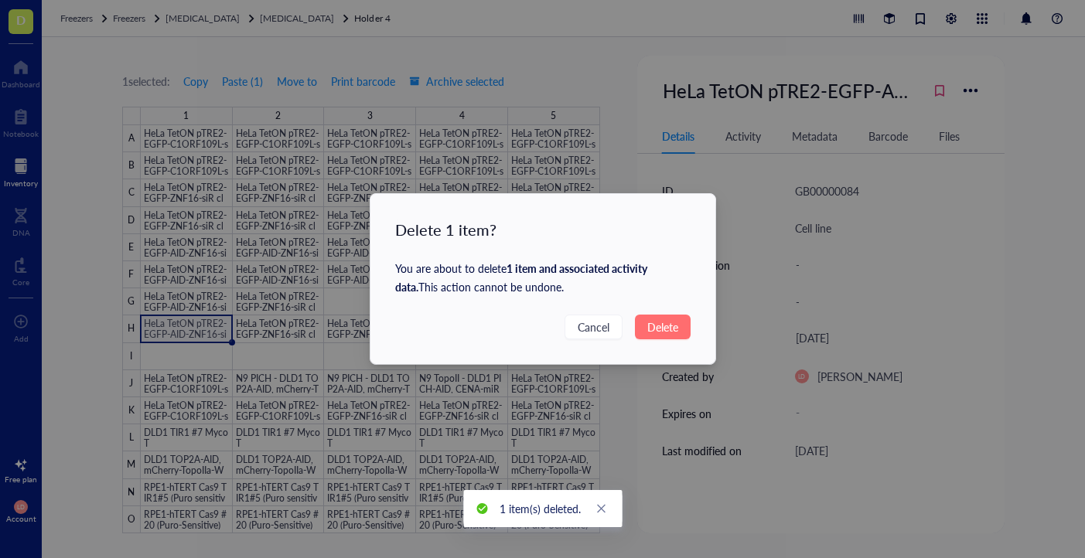
click at [643, 326] on button "Delete" at bounding box center [663, 327] width 56 height 25
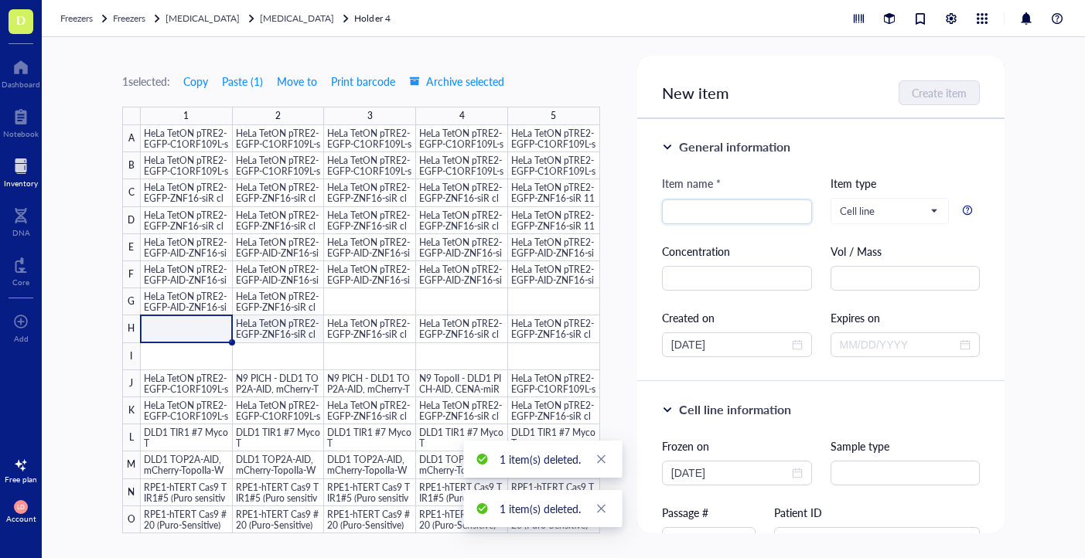
click at [274, 327] on div at bounding box center [370, 329] width 459 height 408
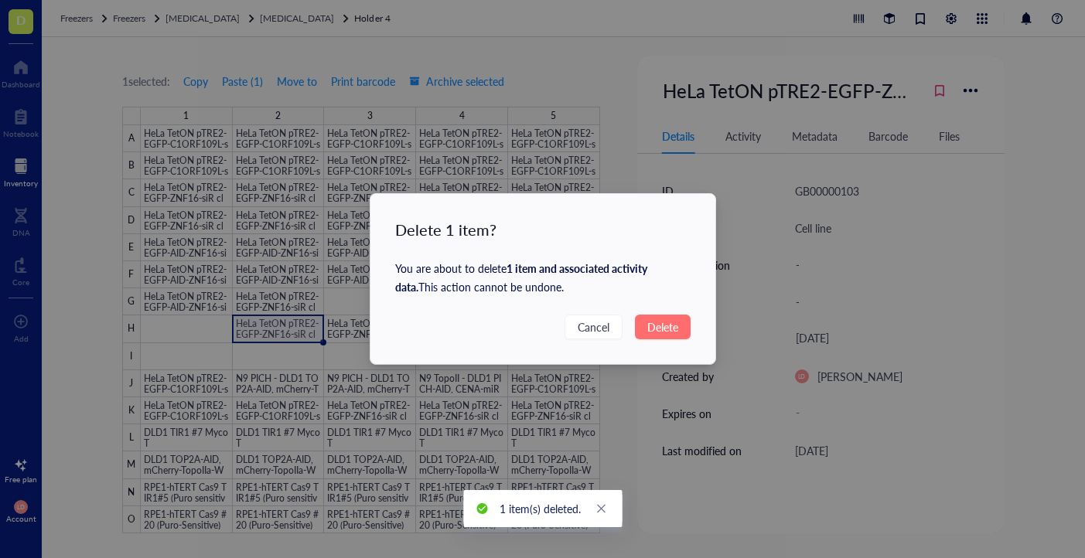
click at [660, 321] on span "Delete" at bounding box center [662, 327] width 31 height 17
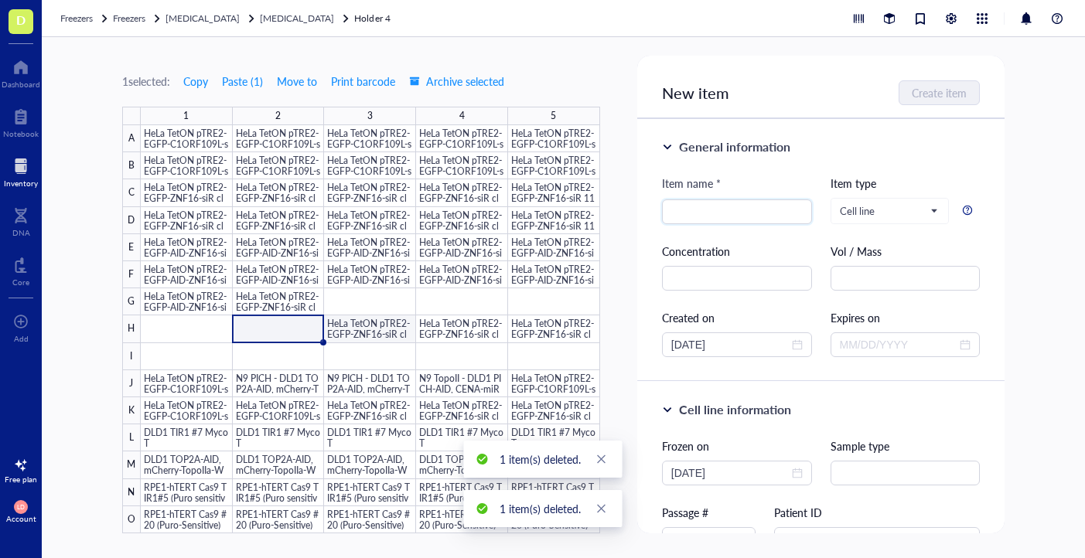
click at [356, 328] on div at bounding box center [370, 329] width 459 height 408
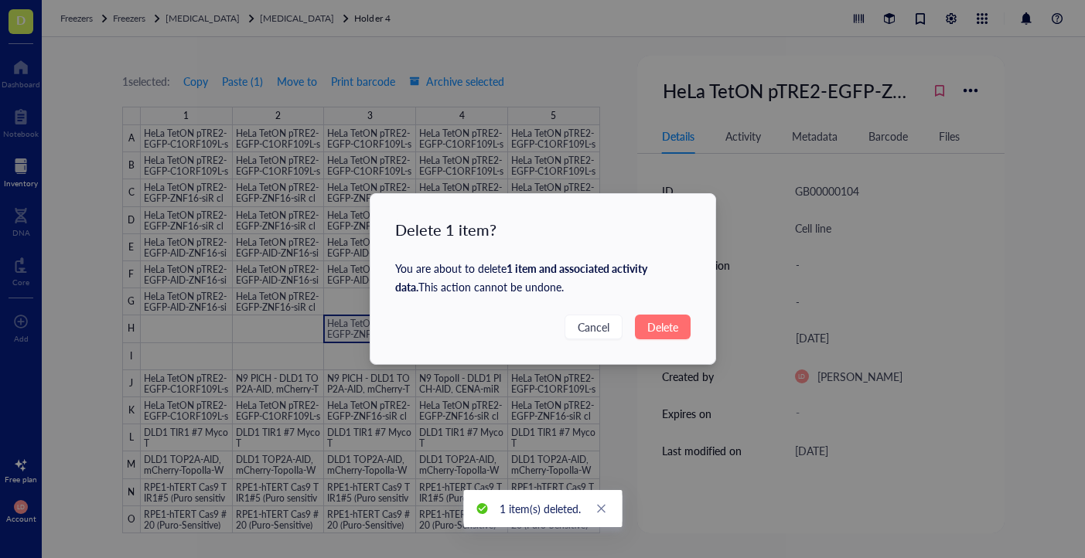
click at [674, 325] on span "Delete" at bounding box center [662, 327] width 31 height 17
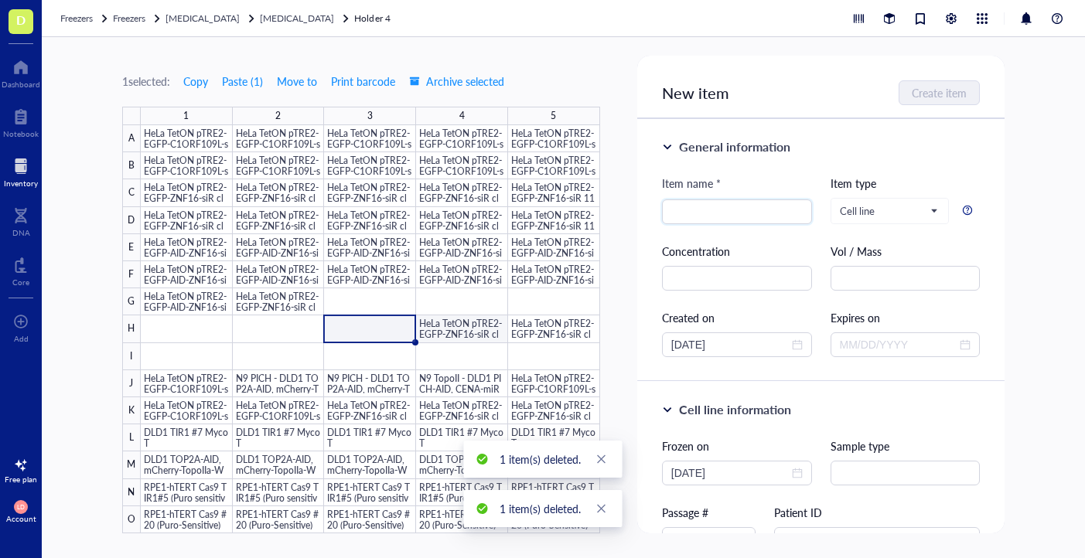
click at [452, 325] on div at bounding box center [370, 329] width 459 height 408
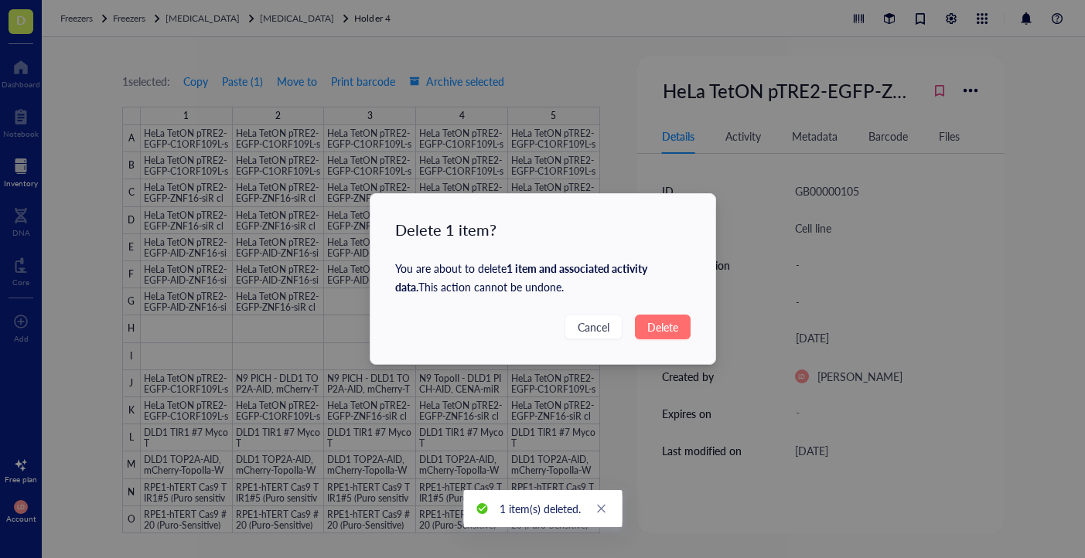
click at [676, 325] on span "Delete" at bounding box center [662, 327] width 31 height 17
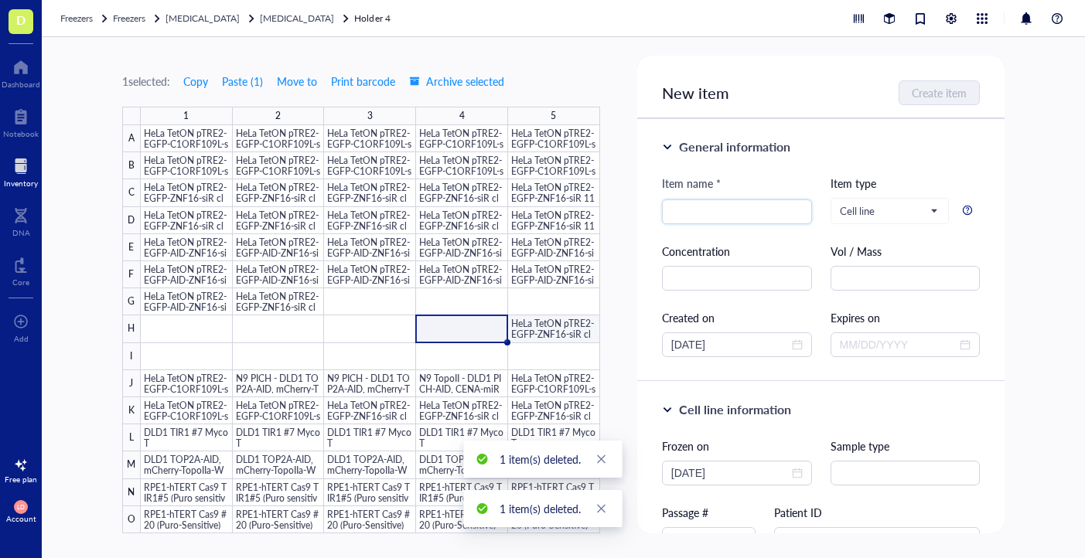
click at [561, 324] on div at bounding box center [370, 329] width 459 height 408
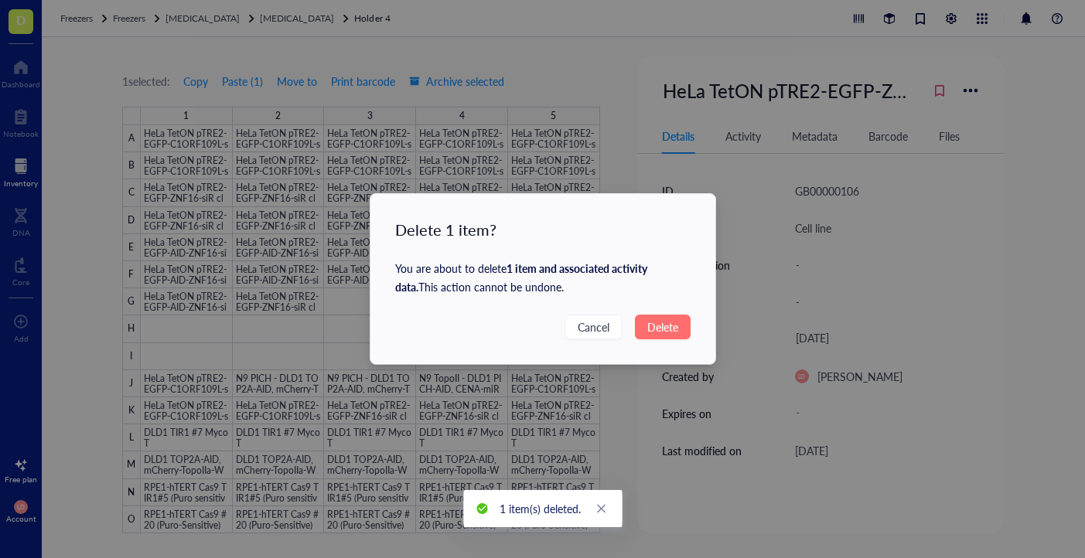
click at [671, 327] on span "Delete" at bounding box center [662, 327] width 31 height 17
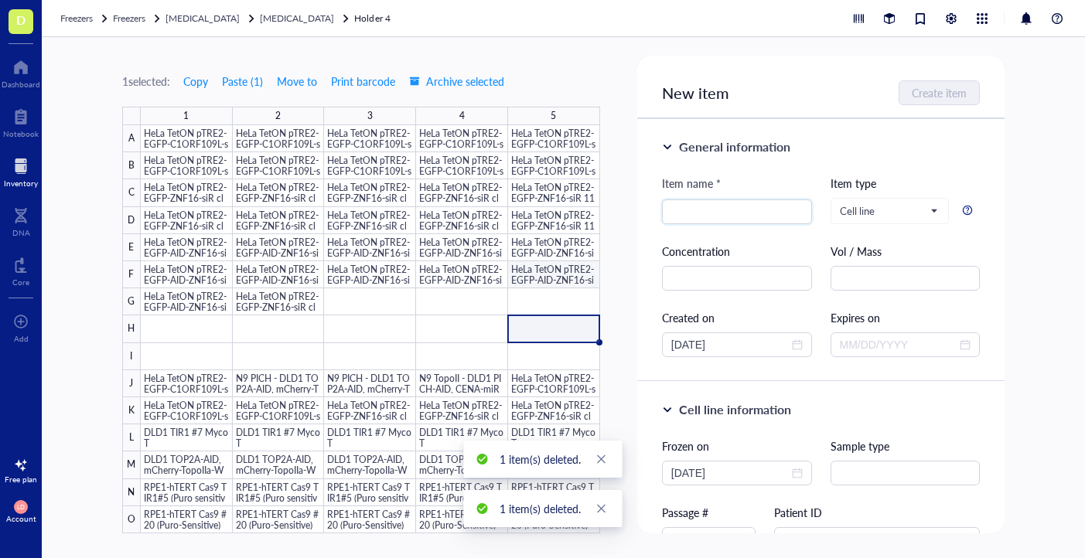
click at [561, 274] on div at bounding box center [370, 329] width 459 height 408
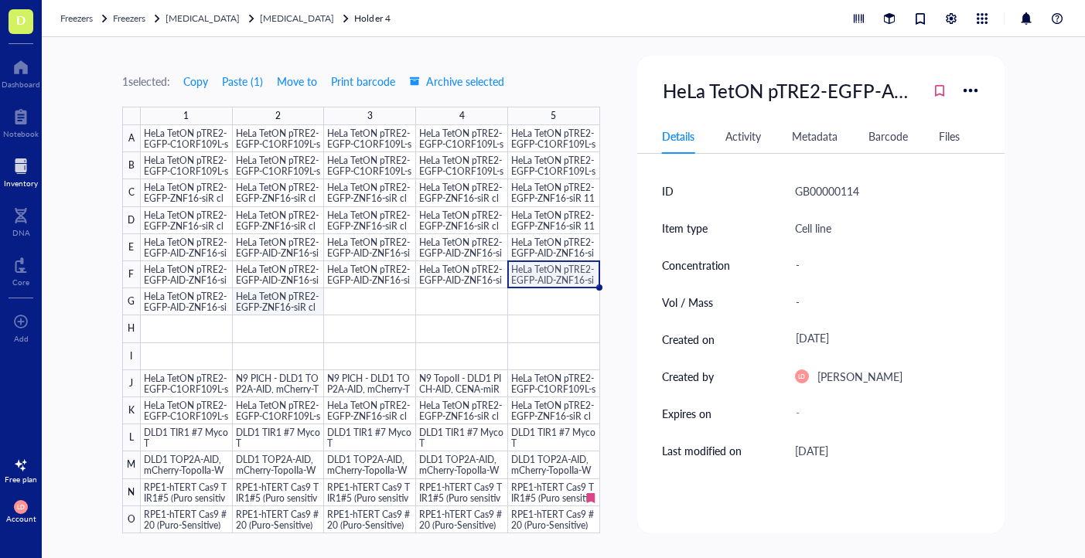
click at [281, 315] on div at bounding box center [370, 329] width 459 height 408
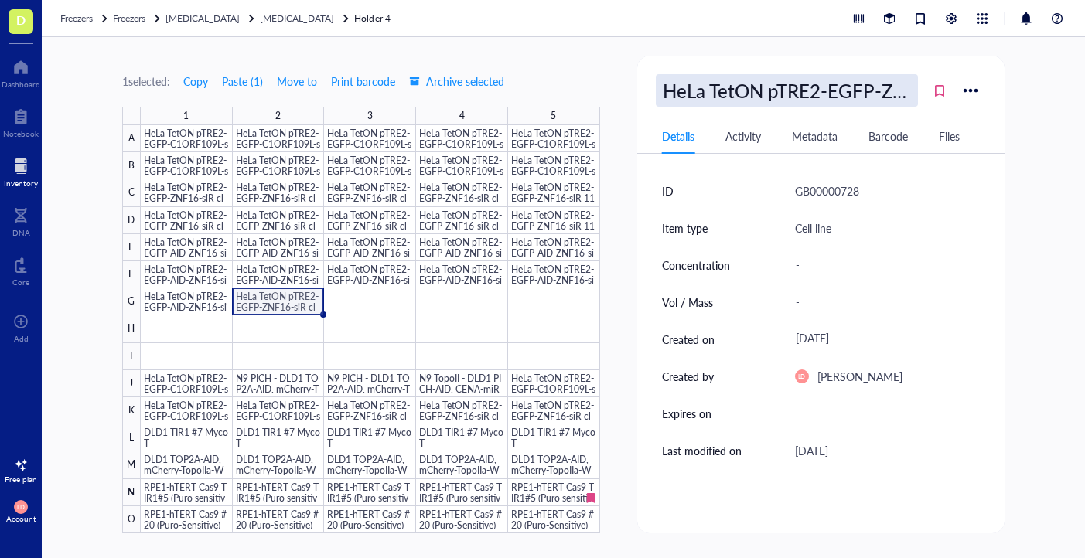
click at [735, 90] on div "HeLa TetON pTRE2-EGFP-ZNF16-siR clone 1165-6" at bounding box center [787, 90] width 262 height 32
click at [561, 387] on div at bounding box center [370, 329] width 459 height 408
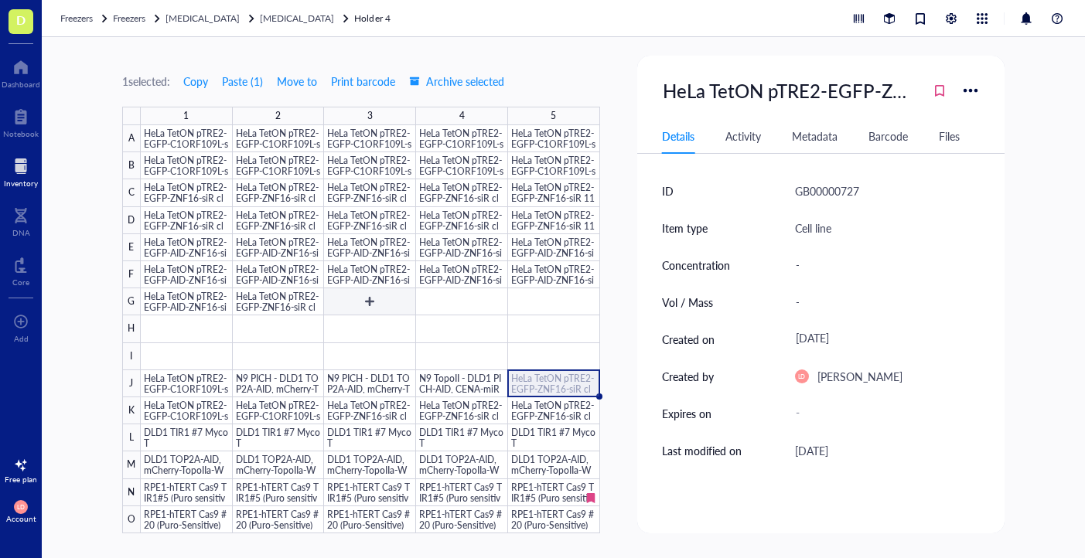
click at [387, 303] on div at bounding box center [370, 329] width 459 height 408
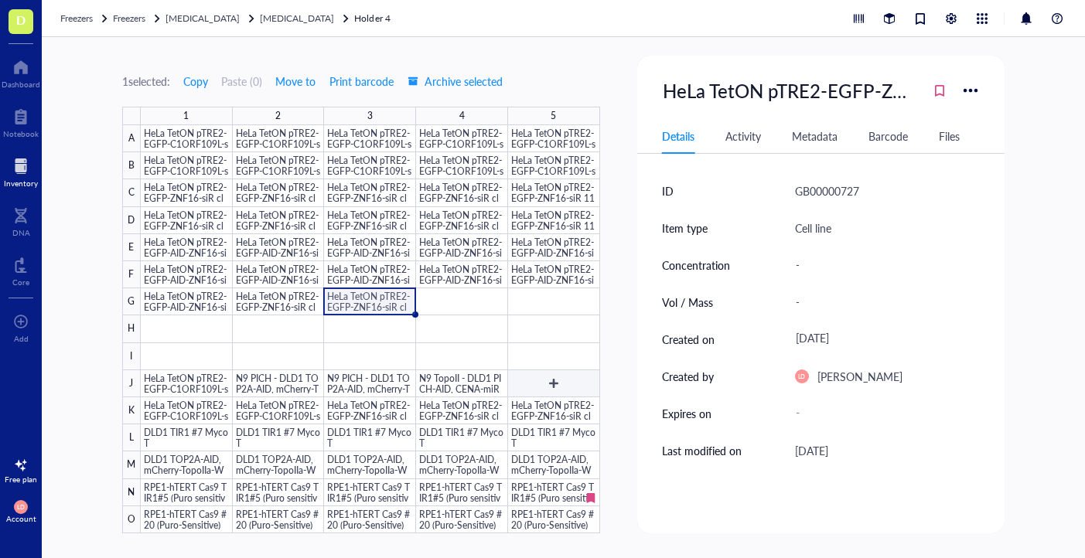
click at [527, 386] on div at bounding box center [370, 329] width 459 height 408
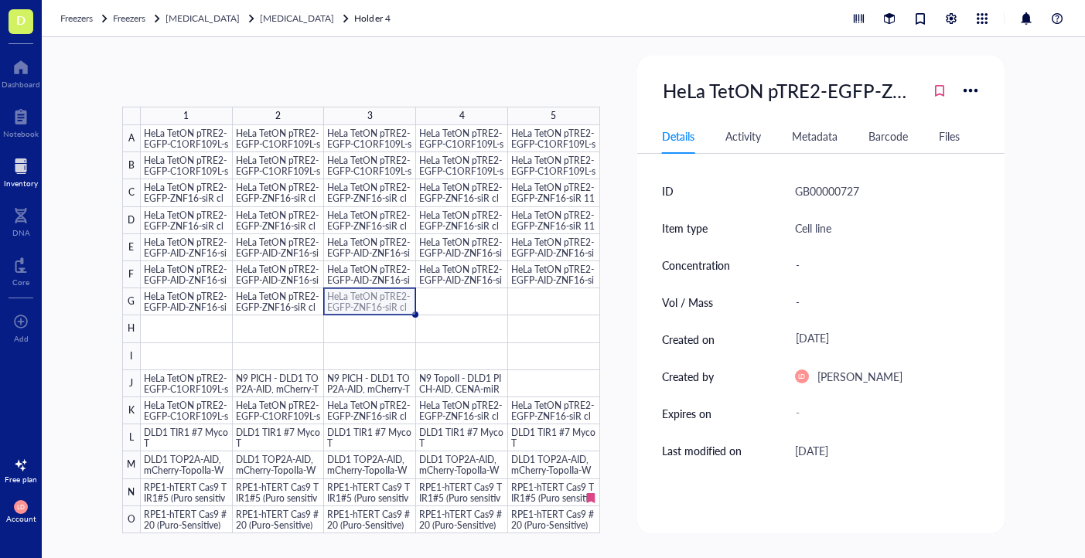
click at [384, 309] on div at bounding box center [370, 329] width 459 height 408
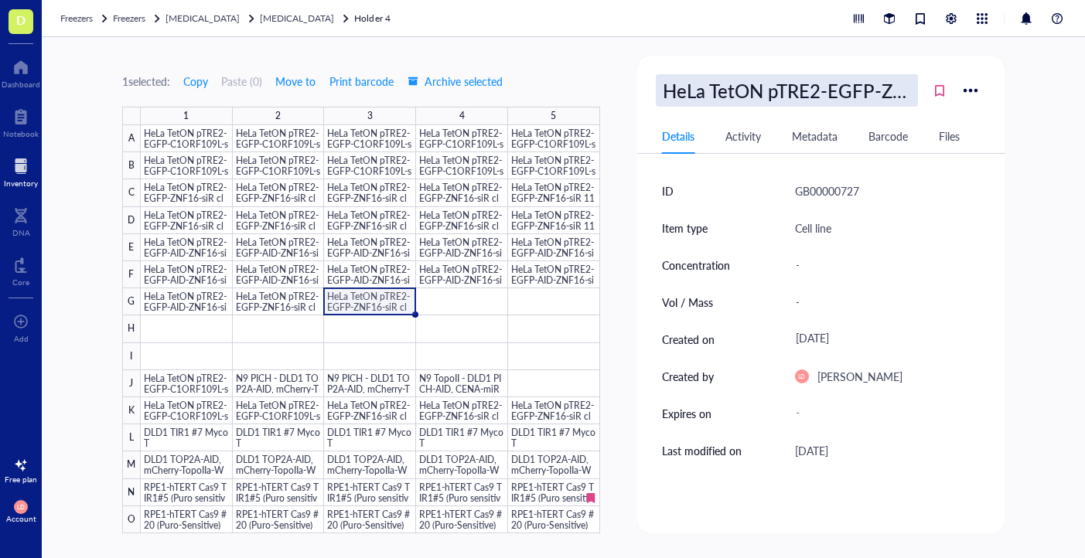
click at [863, 91] on div "HeLa TetON pTRE2-EGFP-ZNF16-siR clone 1165-6" at bounding box center [787, 90] width 262 height 32
type input "HeLa TetON pTRE2-EGFP-C1ORF109-Long ES-c1"
click at [196, 329] on div at bounding box center [370, 329] width 459 height 408
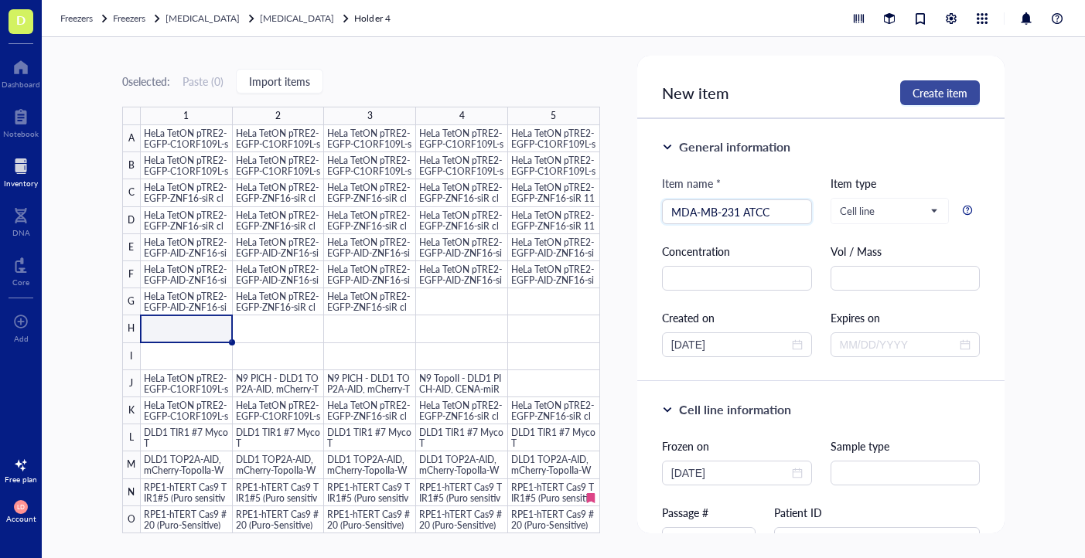
type input "MDA-MB-231 ATCC"
click at [919, 93] on span "Create item" at bounding box center [939, 93] width 55 height 12
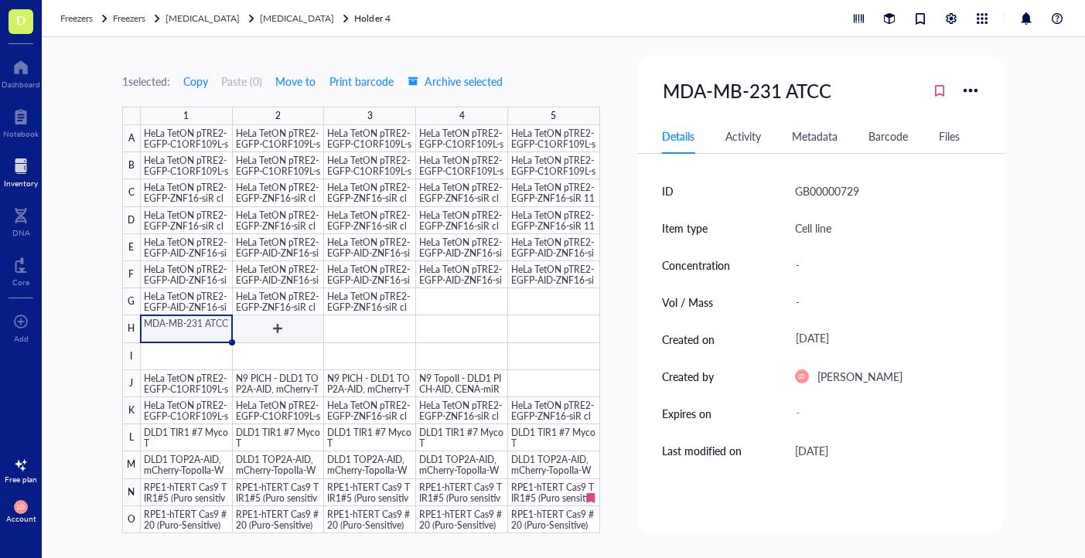
click at [319, 327] on div at bounding box center [370, 329] width 459 height 408
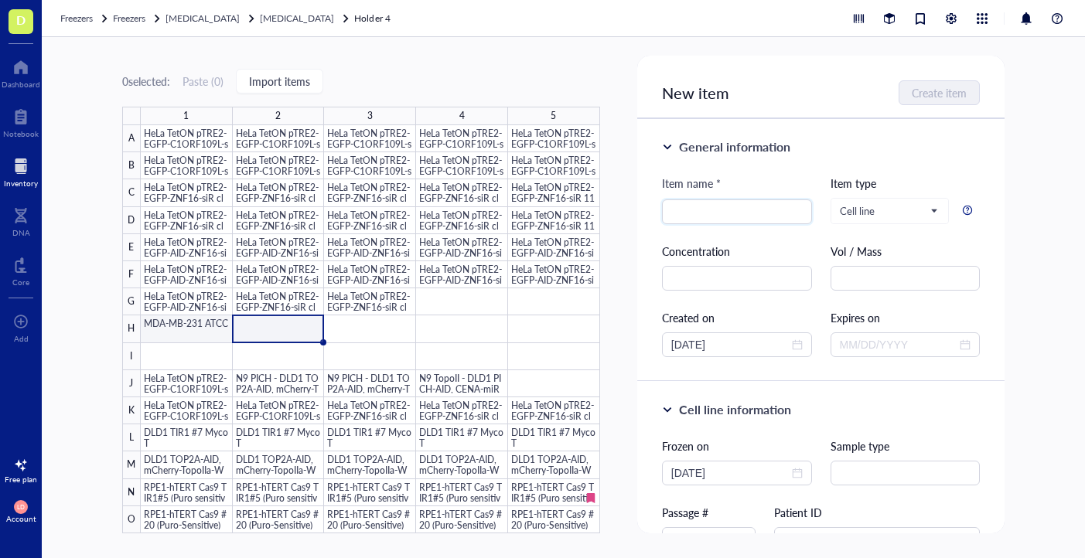
click at [196, 328] on div at bounding box center [370, 329] width 459 height 408
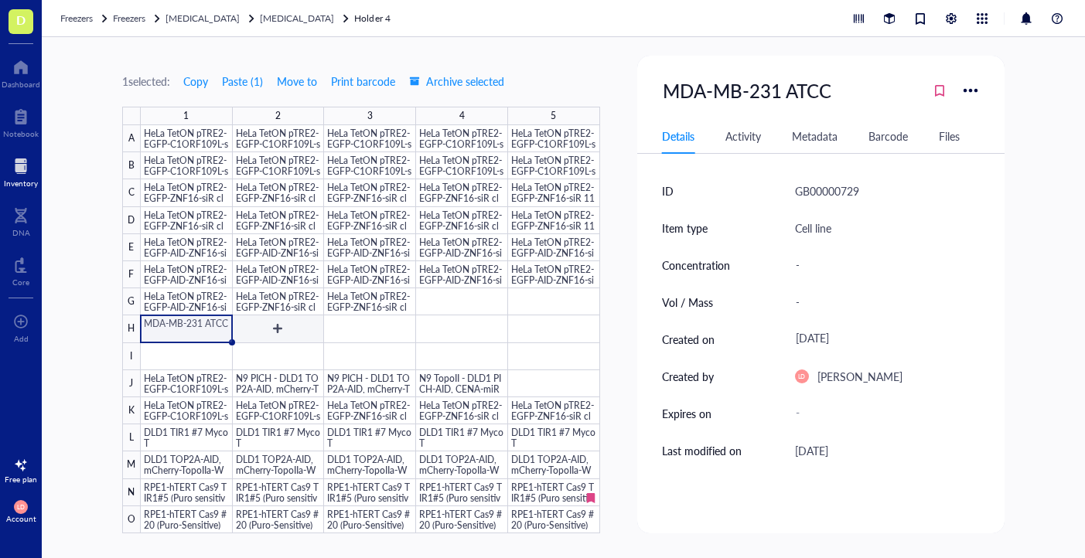
click at [280, 328] on div at bounding box center [370, 329] width 459 height 408
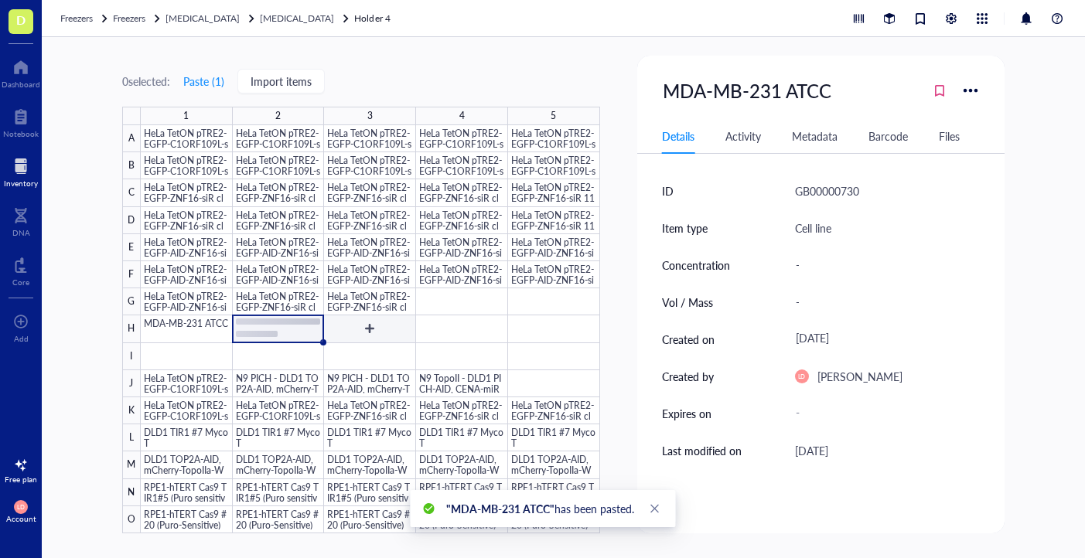
click at [357, 325] on div at bounding box center [370, 329] width 459 height 408
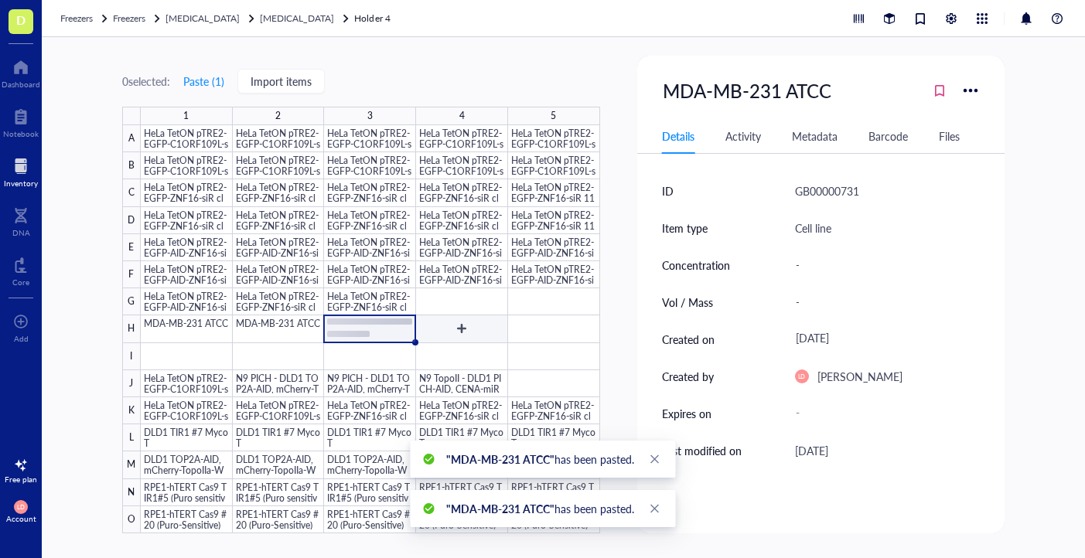
click at [457, 326] on div at bounding box center [370, 329] width 459 height 408
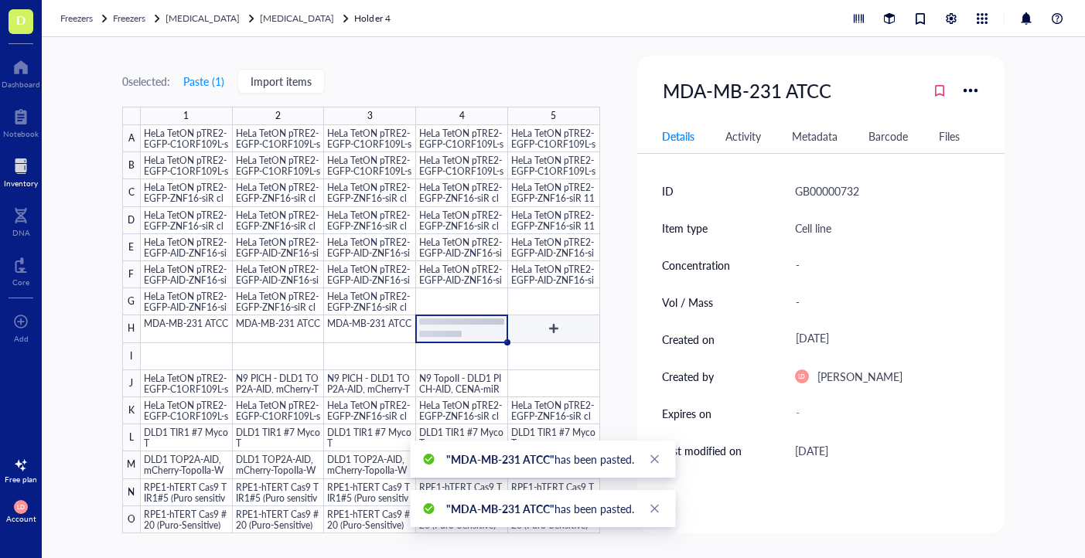
click at [541, 332] on div at bounding box center [370, 329] width 459 height 408
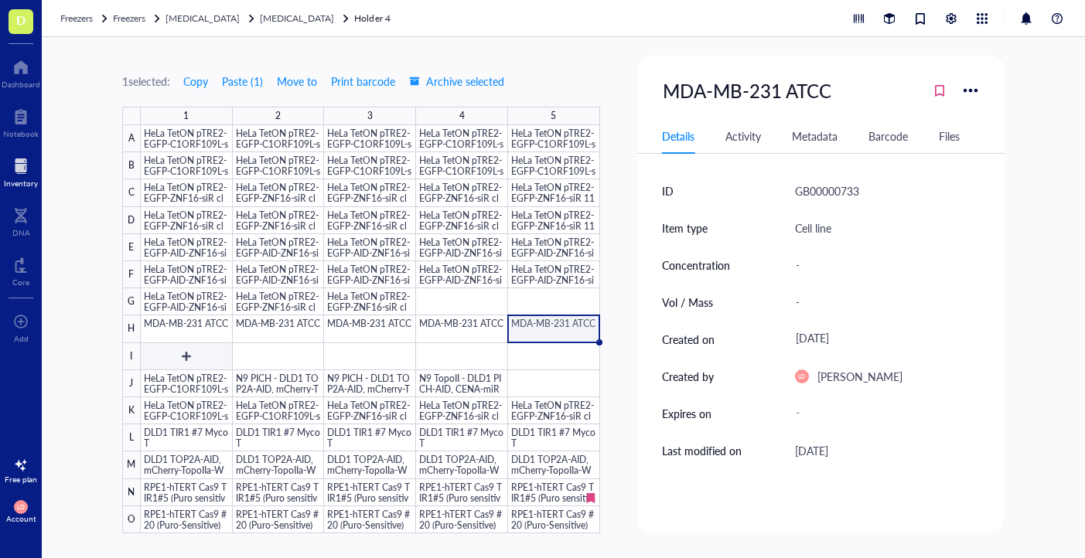
click at [168, 351] on div at bounding box center [370, 329] width 459 height 408
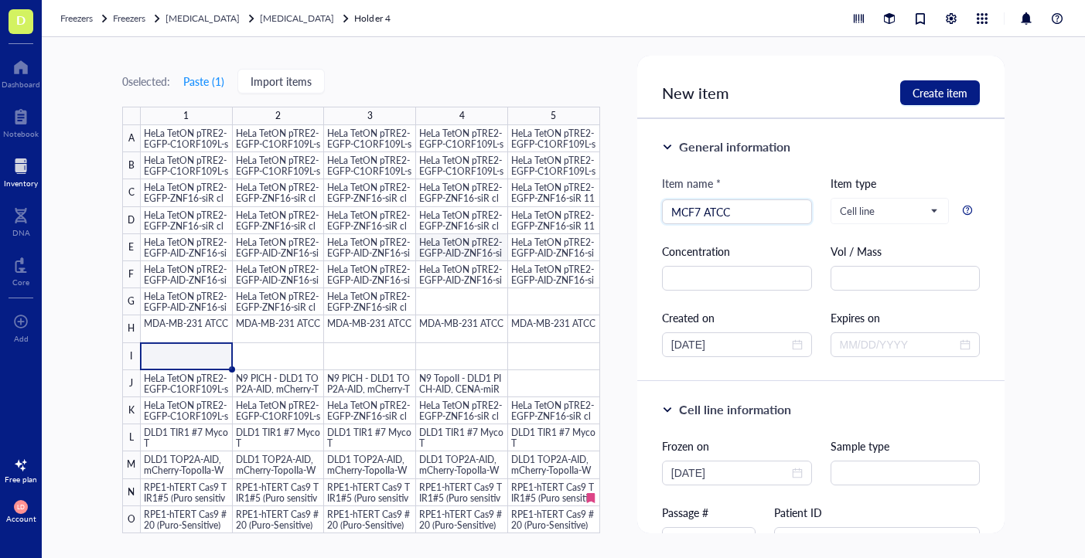
type input "MCF7 ATCC"
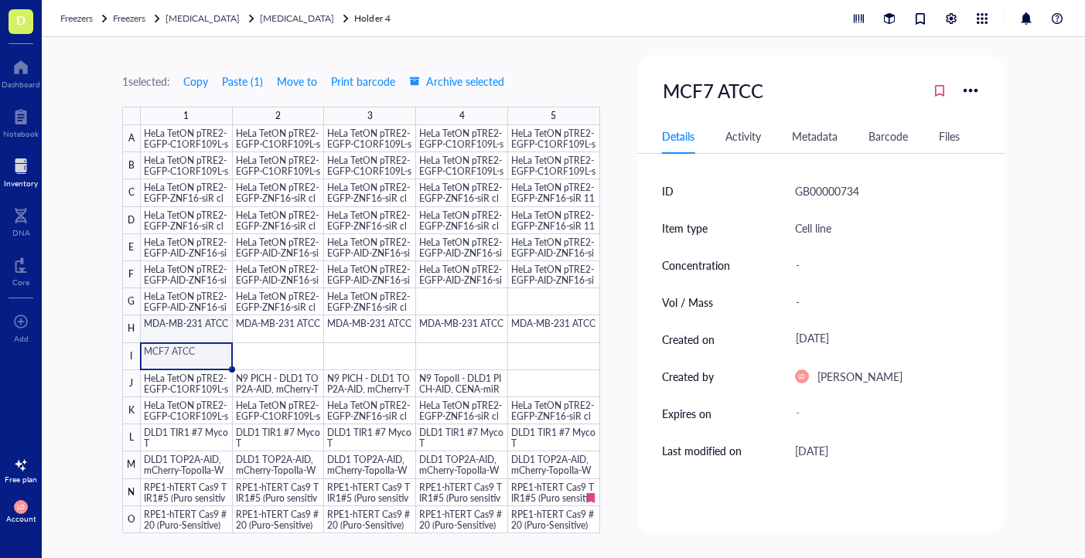
click at [209, 330] on div at bounding box center [370, 329] width 459 height 408
click at [553, 376] on div at bounding box center [370, 329] width 459 height 408
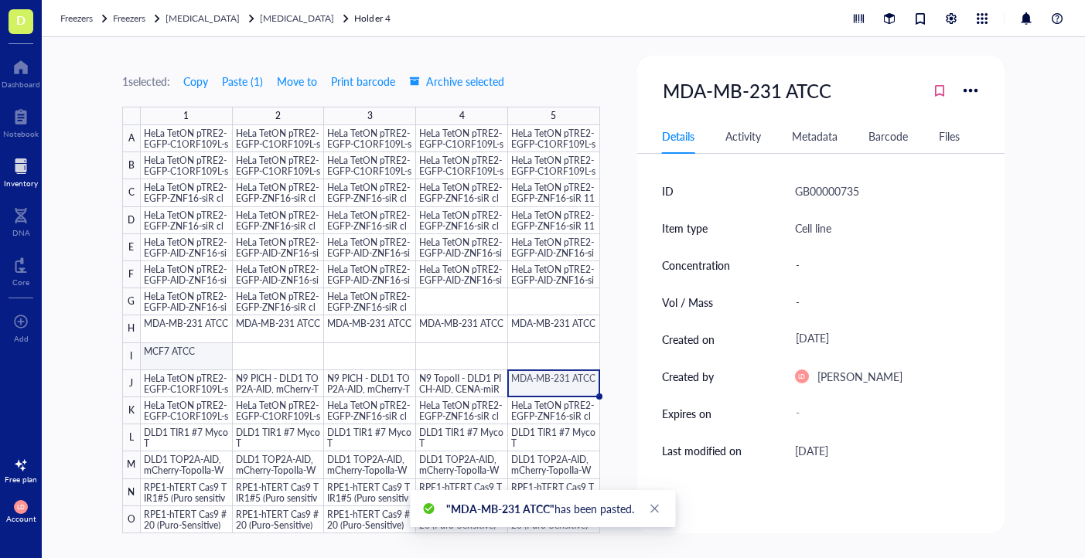
click at [204, 360] on div at bounding box center [370, 329] width 459 height 408
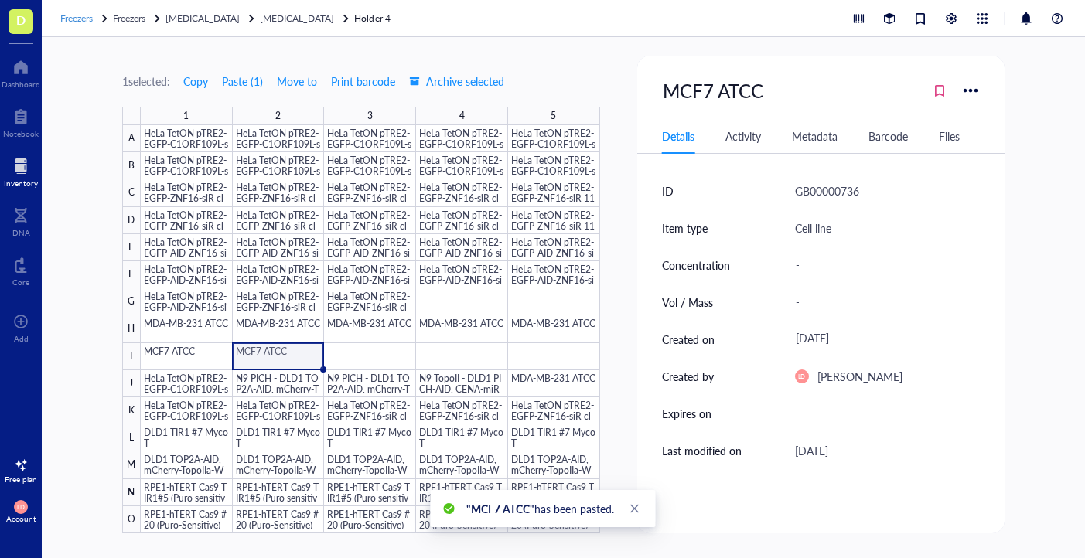
click at [86, 14] on span "Freezers" at bounding box center [76, 18] width 32 height 13
